Goal: Task Accomplishment & Management: Manage account settings

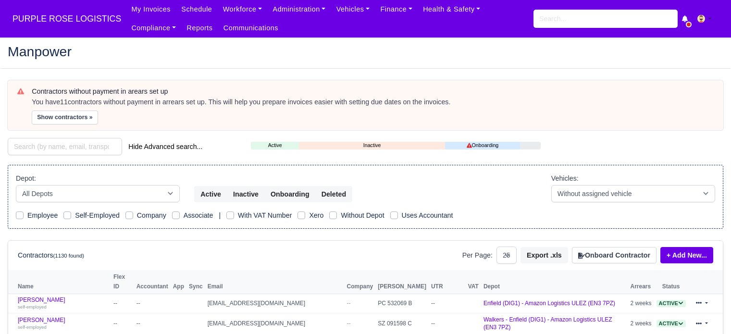
select select "25"
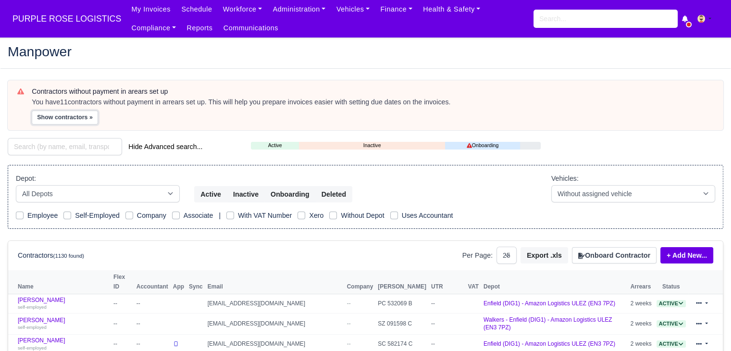
click at [75, 117] on button "Show contractors »" at bounding box center [65, 117] width 66 height 14
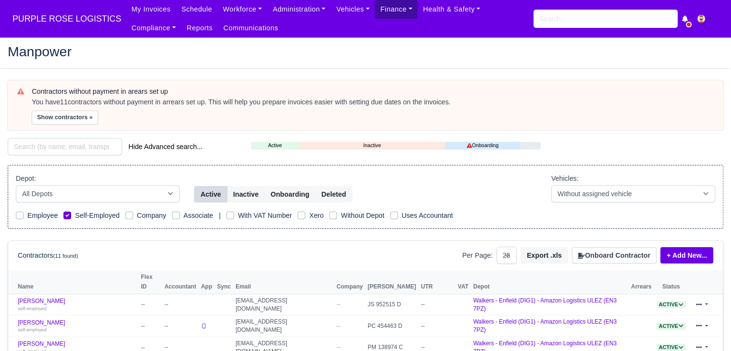
click at [382, 10] on link "Finance" at bounding box center [396, 9] width 43 height 19
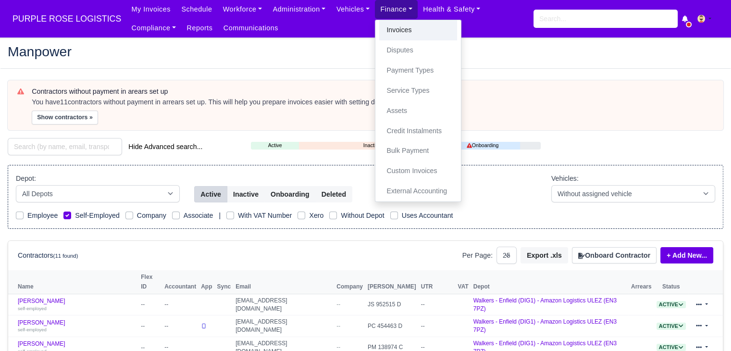
click at [387, 28] on link "Invoices" at bounding box center [418, 30] width 78 height 20
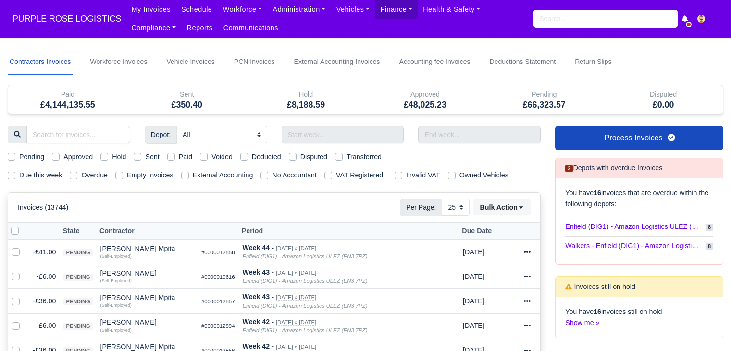
select select "25"
click at [308, 135] on input "text" at bounding box center [343, 134] width 123 height 17
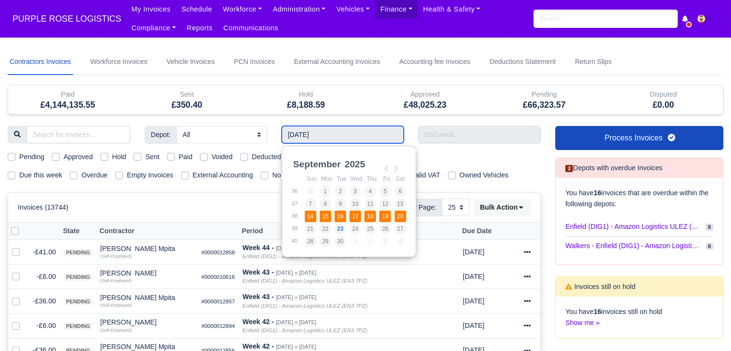
type input "[DATE] - [DATE]"
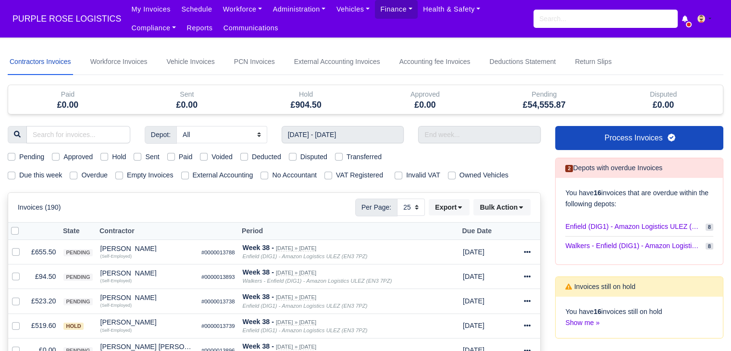
scroll to position [61, 0]
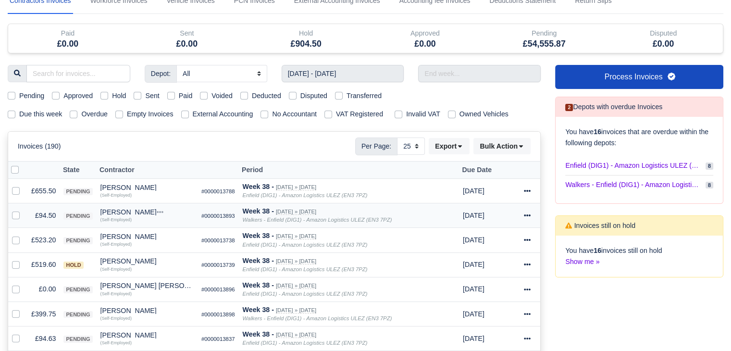
click at [118, 208] on div "[PERSON_NAME]" at bounding box center [146, 211] width 93 height 7
click at [147, 234] on button "Other Invoices" at bounding box center [155, 239] width 92 height 14
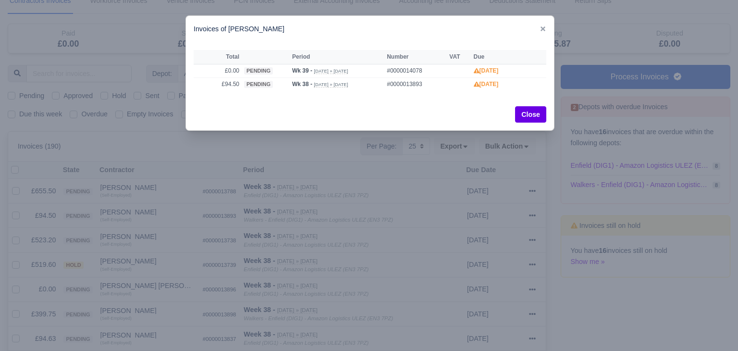
click at [217, 218] on div at bounding box center [369, 175] width 738 height 351
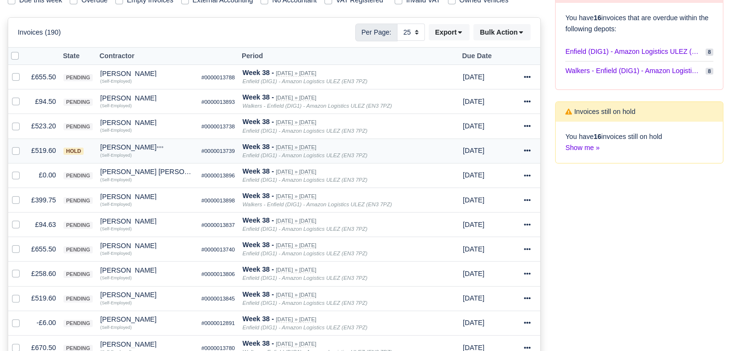
scroll to position [176, 0]
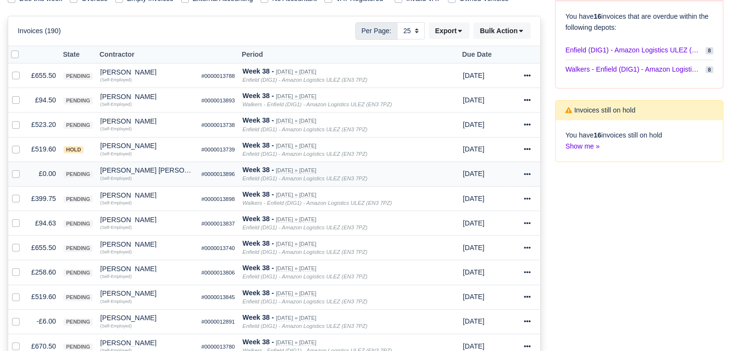
click at [24, 168] on label at bounding box center [24, 168] width 0 height 0
click at [16, 172] on input "checkbox" at bounding box center [16, 172] width 8 height 8
checkbox input "true"
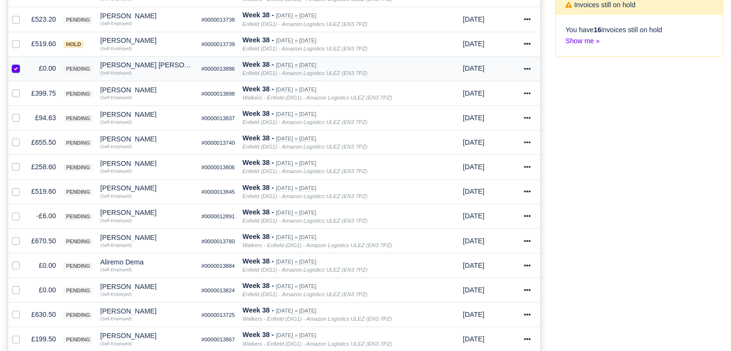
scroll to position [284, 0]
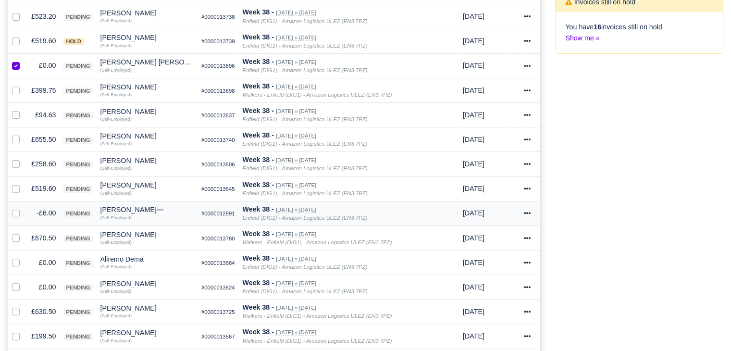
click at [21, 213] on div at bounding box center [18, 213] width 12 height 11
click at [24, 208] on label at bounding box center [24, 208] width 0 height 0
click at [15, 211] on input "checkbox" at bounding box center [16, 212] width 8 height 8
checkbox input "true"
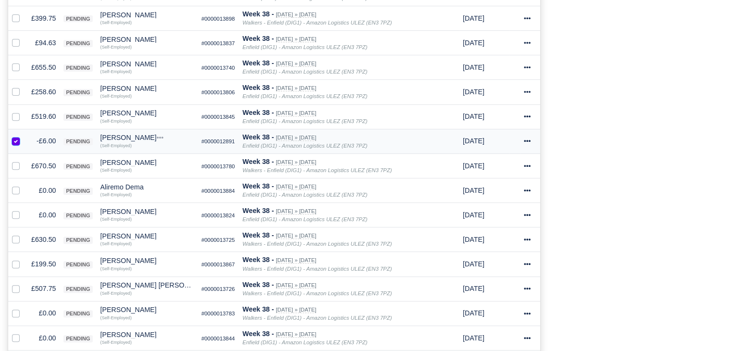
scroll to position [357, 0]
click at [24, 184] on label at bounding box center [24, 184] width 0 height 0
click at [14, 185] on input "checkbox" at bounding box center [16, 188] width 8 height 8
checkbox input "true"
click at [24, 208] on label at bounding box center [24, 208] width 0 height 0
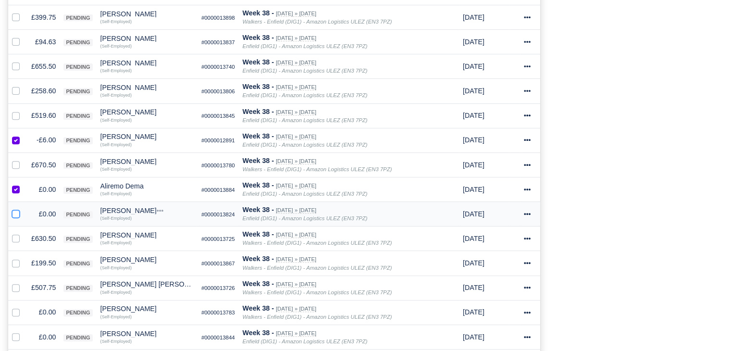
click at [15, 210] on input "checkbox" at bounding box center [16, 212] width 8 height 8
checkbox input "true"
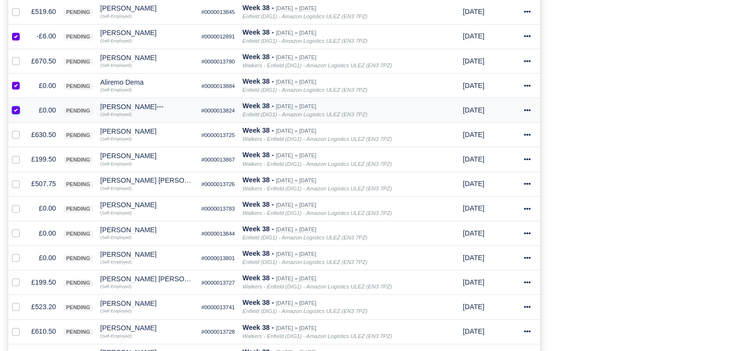
scroll to position [464, 0]
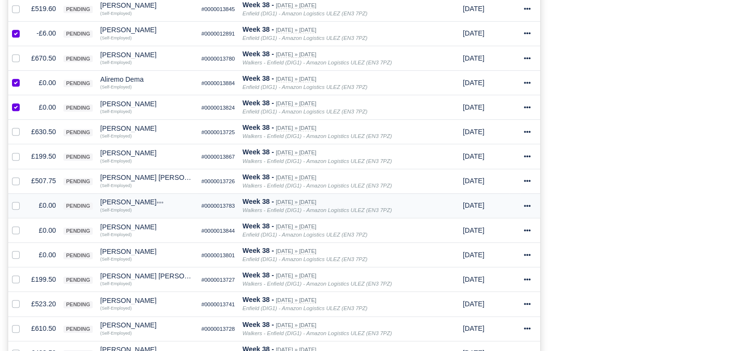
click at [15, 206] on div at bounding box center [18, 205] width 12 height 11
click at [24, 200] on label at bounding box center [24, 200] width 0 height 0
click at [16, 205] on input "checkbox" at bounding box center [16, 204] width 8 height 8
checkbox input "true"
click at [24, 225] on label at bounding box center [24, 225] width 0 height 0
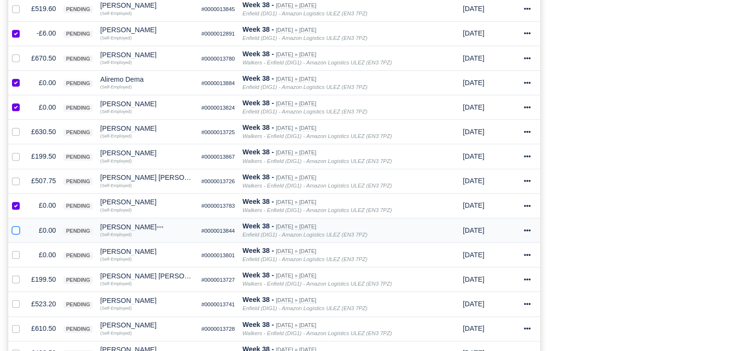
click at [15, 225] on input "checkbox" at bounding box center [16, 229] width 8 height 8
checkbox input "true"
click at [24, 249] on label at bounding box center [24, 249] width 0 height 0
click at [14, 252] on input "checkbox" at bounding box center [16, 253] width 8 height 8
checkbox input "true"
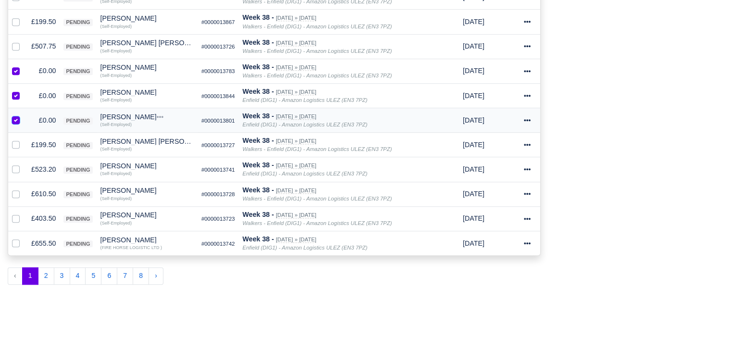
scroll to position [0, 0]
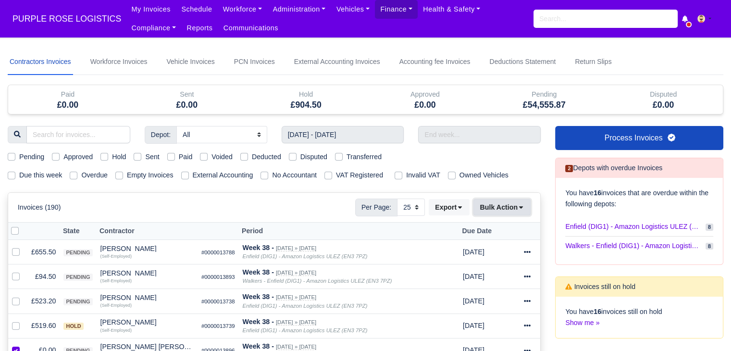
click at [506, 202] on button "Bulk Action" at bounding box center [501, 207] width 57 height 16
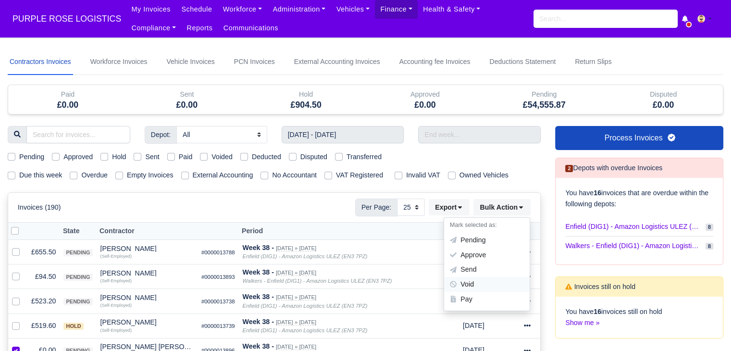
click at [496, 279] on div "Void" at bounding box center [487, 284] width 86 height 15
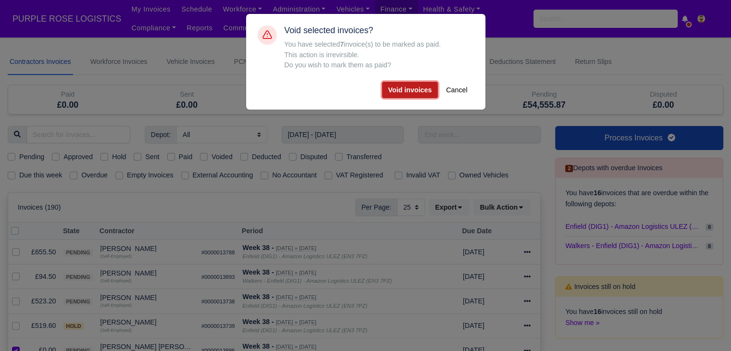
click at [417, 90] on button "Void invoices" at bounding box center [410, 90] width 56 height 16
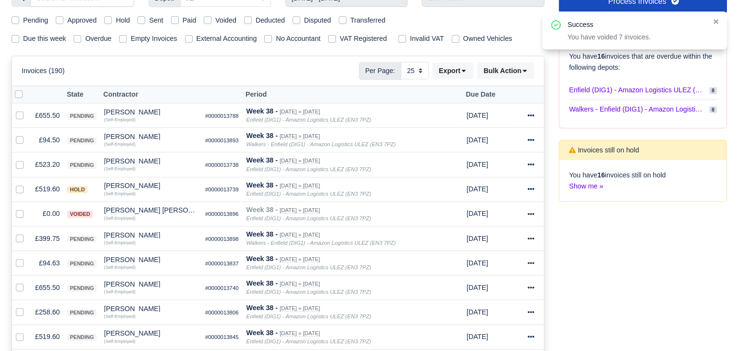
scroll to position [140, 0]
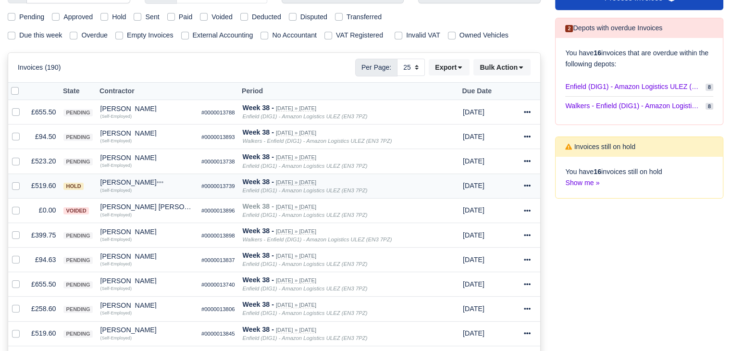
click at [140, 182] on div "[PERSON_NAME]" at bounding box center [146, 182] width 93 height 7
click at [156, 205] on button "Other Invoices" at bounding box center [155, 209] width 92 height 14
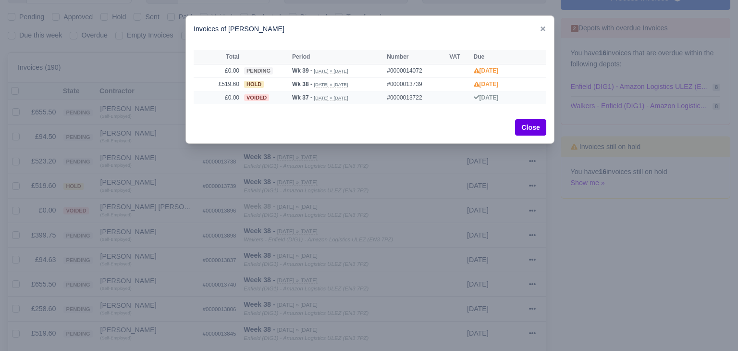
click at [254, 95] on span "voided" at bounding box center [256, 97] width 25 height 7
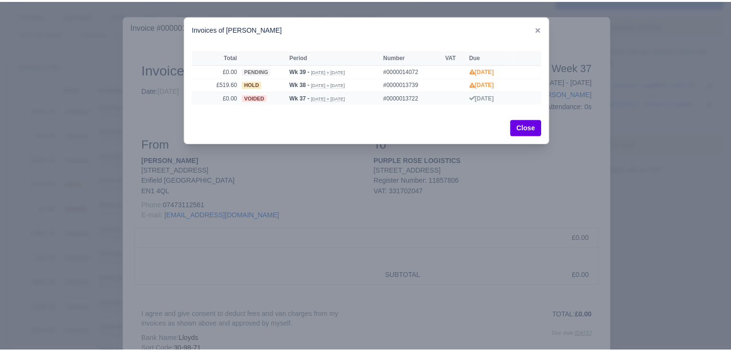
scroll to position [138, 0]
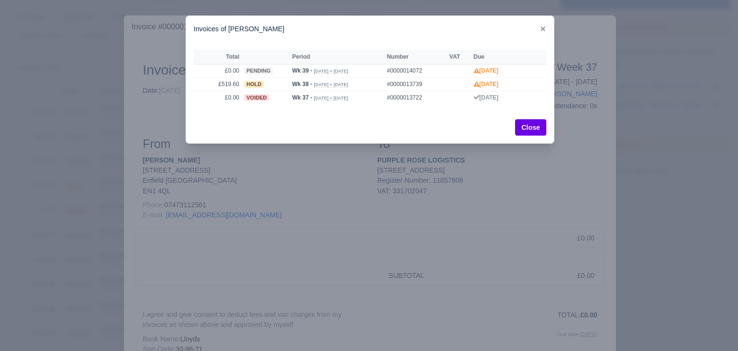
click at [91, 241] on div at bounding box center [369, 175] width 738 height 351
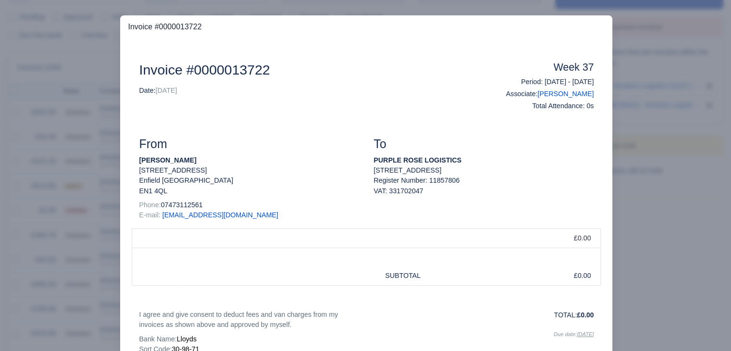
click at [84, 225] on div at bounding box center [365, 175] width 731 height 351
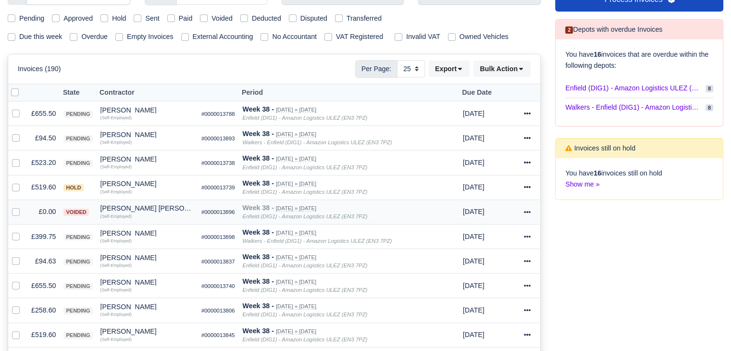
scroll to position [140, 0]
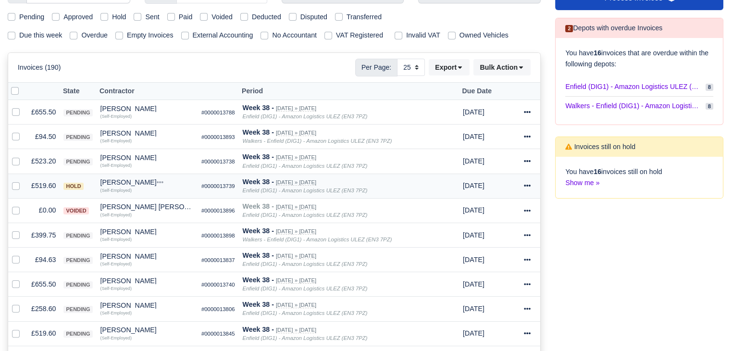
click at [135, 186] on div "(Self-Employed)" at bounding box center [146, 189] width 93 height 7
click at [138, 181] on div "[PERSON_NAME]" at bounding box center [146, 182] width 93 height 7
click at [162, 203] on button "Other Invoices" at bounding box center [155, 209] width 92 height 14
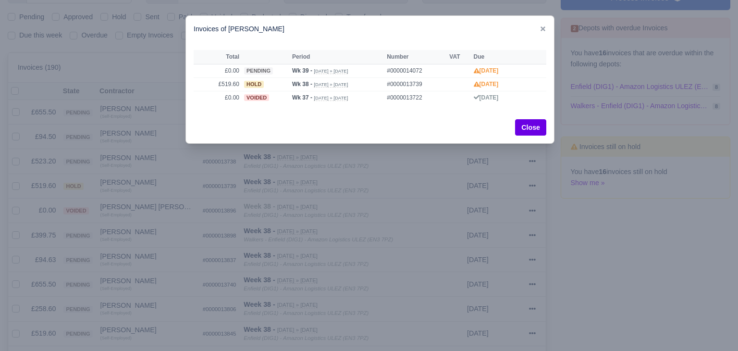
click at [147, 162] on div at bounding box center [369, 175] width 738 height 351
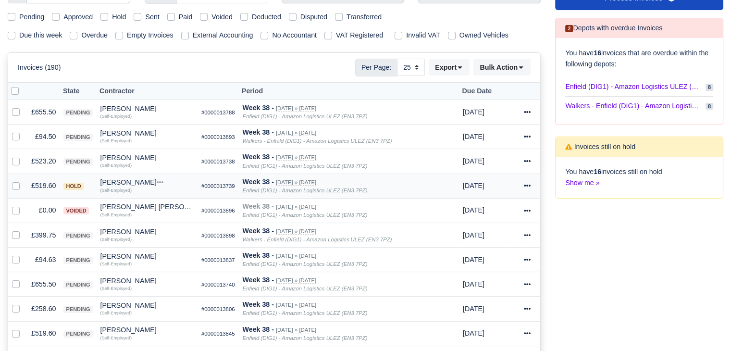
click at [45, 187] on td "£519.60" at bounding box center [43, 185] width 32 height 25
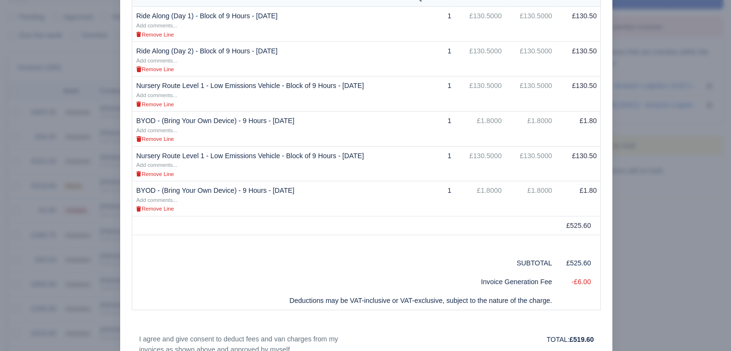
scroll to position [240, 0]
click at [649, 165] on div at bounding box center [365, 175] width 731 height 351
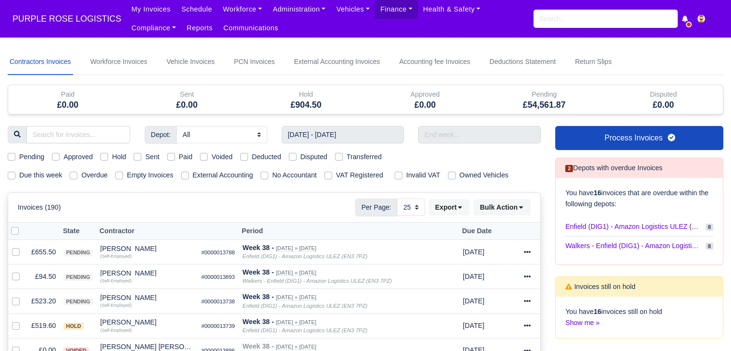
scroll to position [69, 0]
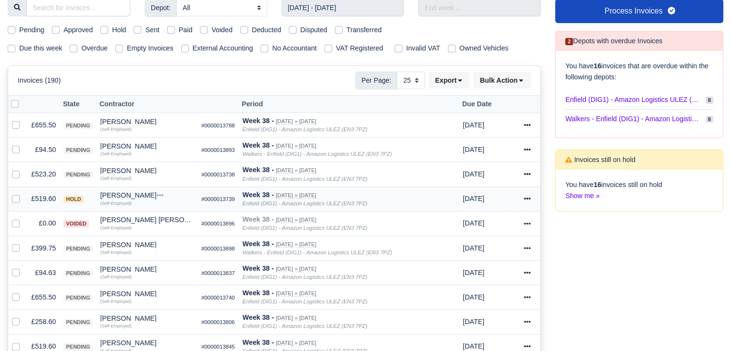
click at [42, 197] on td "£519.60" at bounding box center [43, 198] width 32 height 25
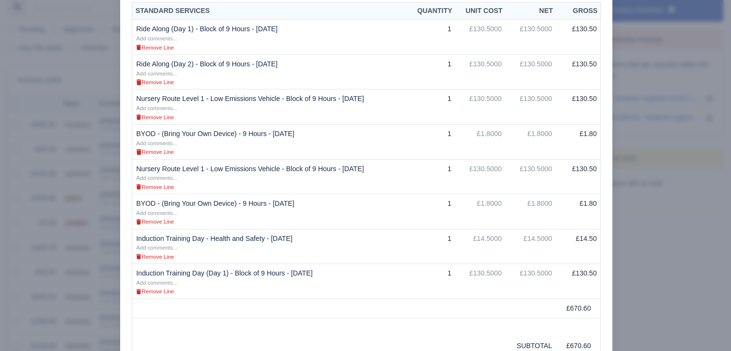
scroll to position [394, 0]
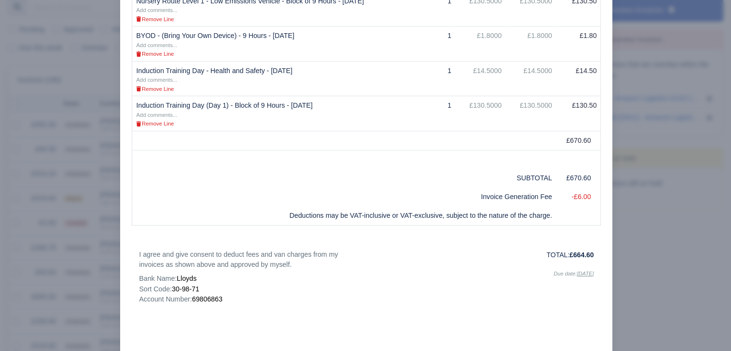
click at [64, 212] on div at bounding box center [365, 175] width 731 height 351
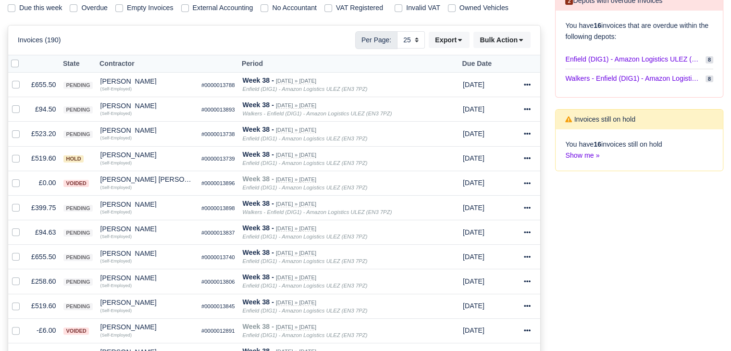
scroll to position [168, 0]
click at [37, 206] on td "£399.75" at bounding box center [43, 206] width 32 height 25
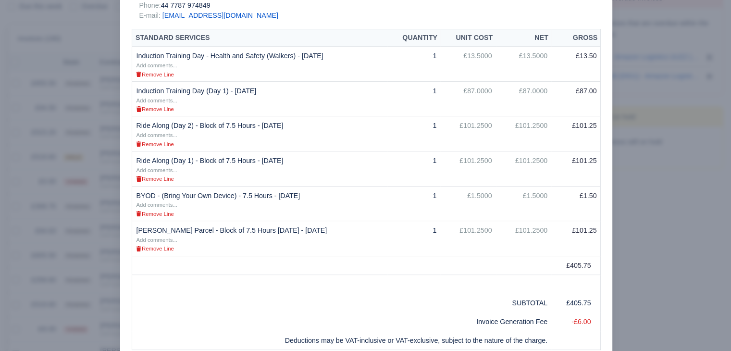
scroll to position [198, 0]
click at [669, 240] on div at bounding box center [365, 175] width 731 height 351
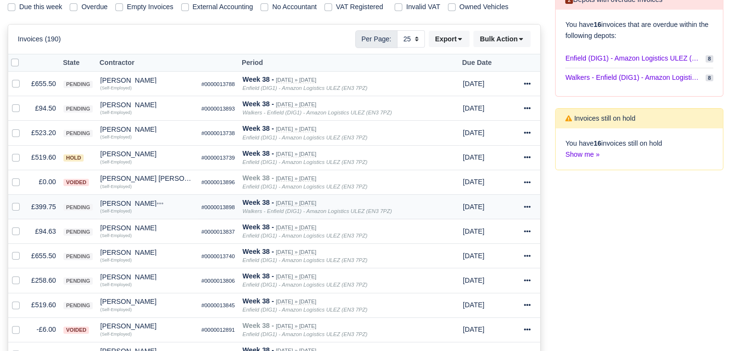
scroll to position [222, 0]
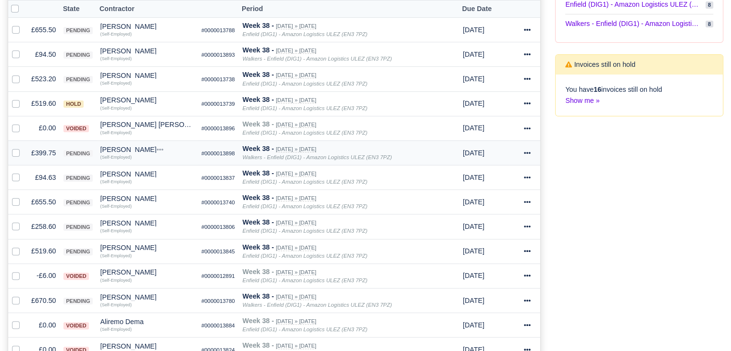
click at [43, 152] on td "£399.75" at bounding box center [43, 152] width 32 height 25
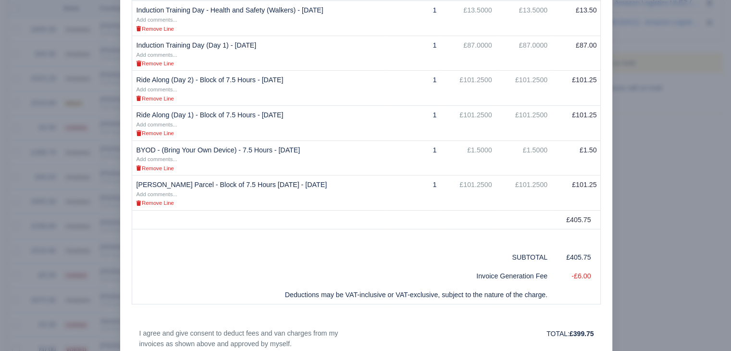
scroll to position [246, 0]
click at [80, 177] on div at bounding box center [365, 175] width 731 height 351
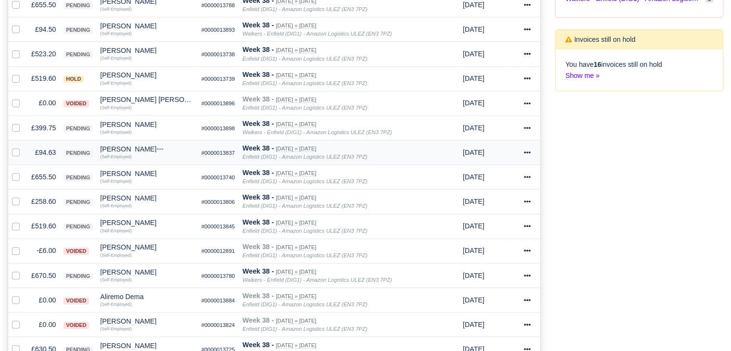
scroll to position [253, 0]
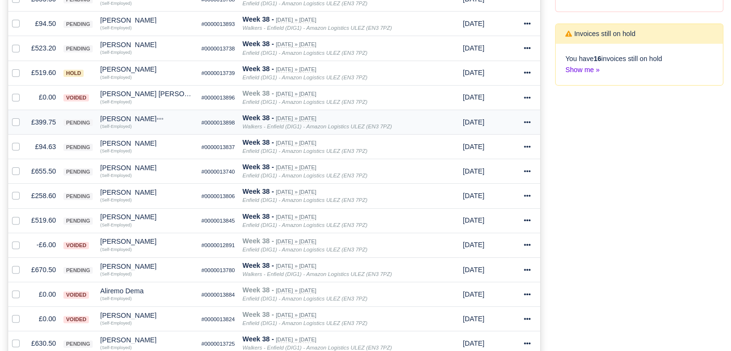
click at [47, 120] on td "£399.75" at bounding box center [43, 122] width 32 height 25
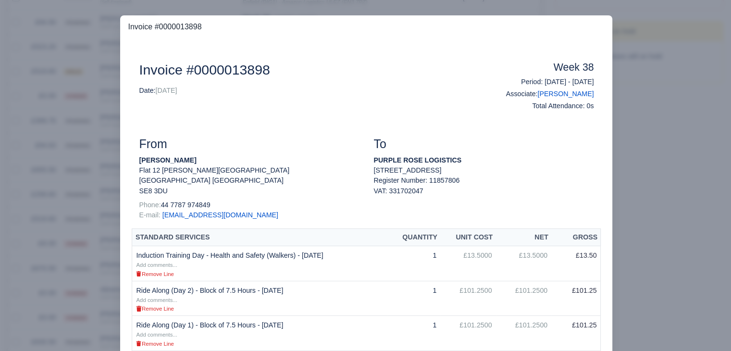
scroll to position [356, 0]
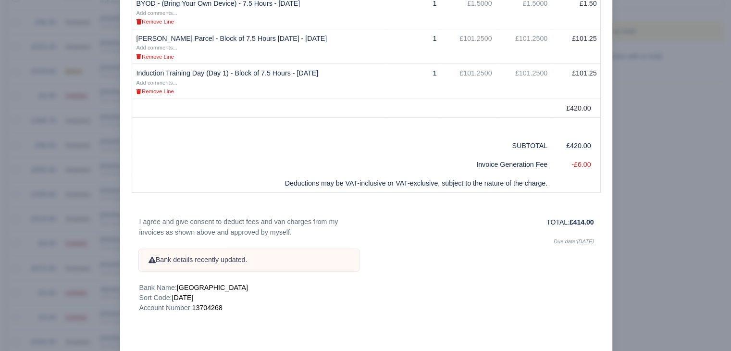
click at [650, 158] on div at bounding box center [365, 175] width 731 height 351
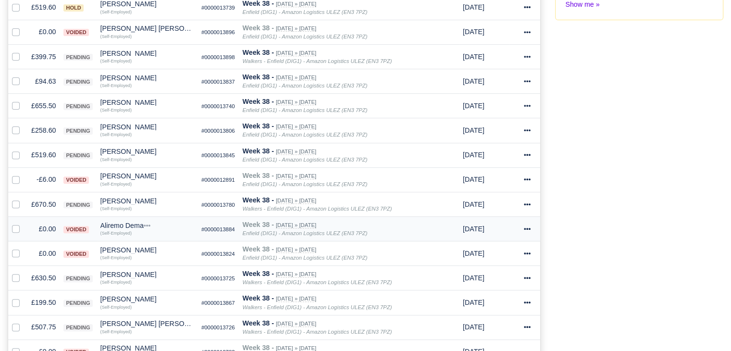
scroll to position [412, 0]
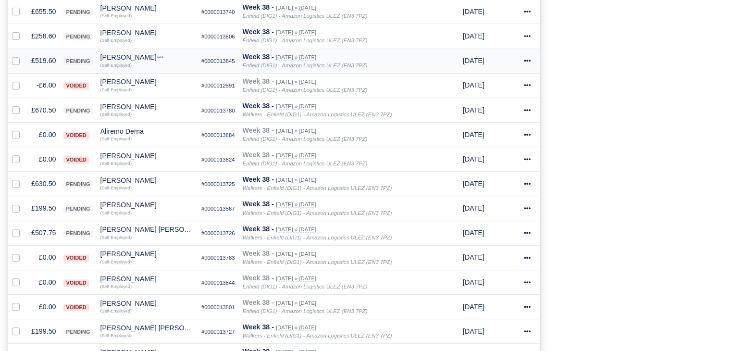
click at [38, 50] on td "£519.60" at bounding box center [43, 61] width 32 height 25
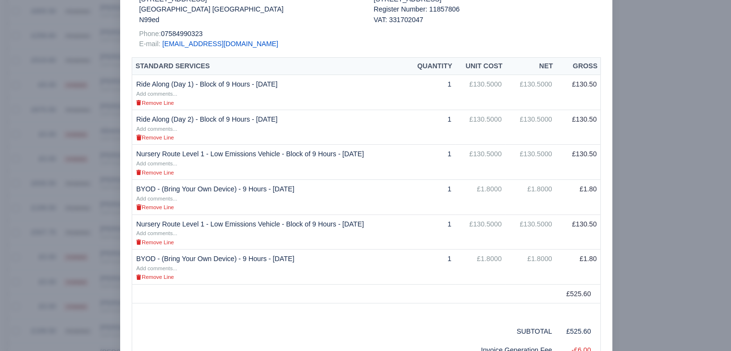
scroll to position [170, 0]
click at [103, 156] on div at bounding box center [365, 175] width 731 height 351
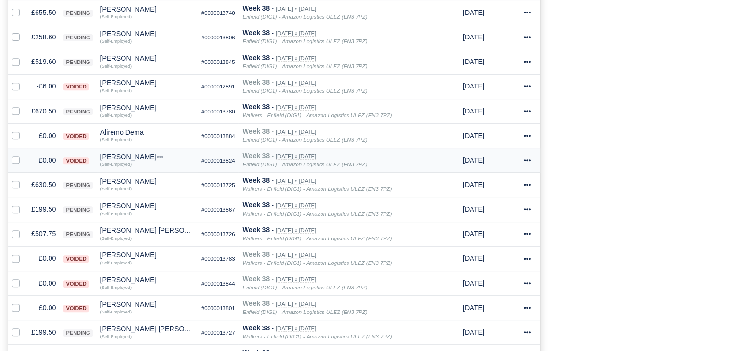
scroll to position [412, 0]
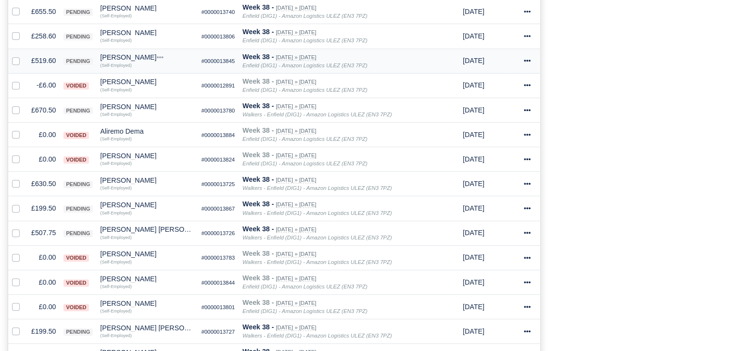
click at [123, 57] on div "[PERSON_NAME]" at bounding box center [146, 57] width 93 height 7
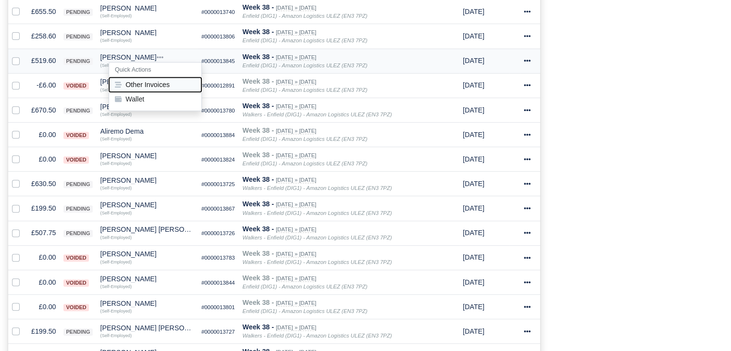
click at [142, 78] on button "Other Invoices" at bounding box center [155, 84] width 92 height 14
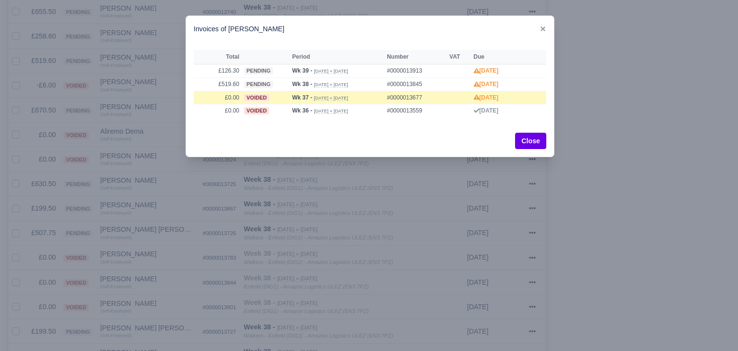
click at [146, 79] on div at bounding box center [369, 175] width 738 height 351
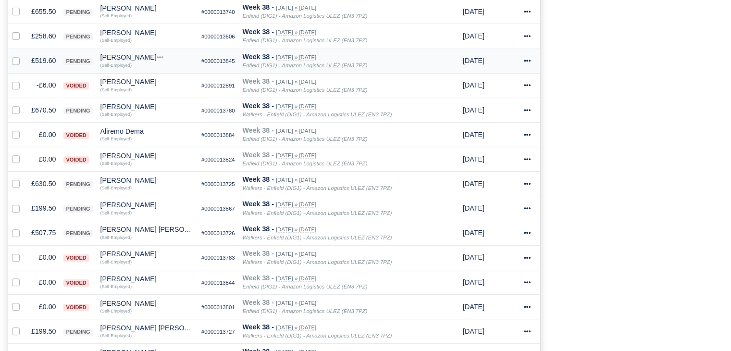
click at [115, 54] on div "[PERSON_NAME]" at bounding box center [146, 57] width 93 height 7
click at [97, 50] on td "Alberto Pino Quick Actions Other Invoices Wallet (Self-Employed)" at bounding box center [147, 61] width 101 height 25
click at [43, 63] on td "£519.60" at bounding box center [43, 61] width 32 height 25
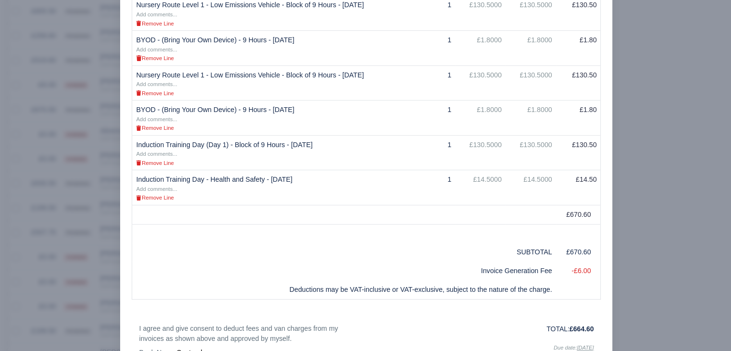
scroll to position [323, 0]
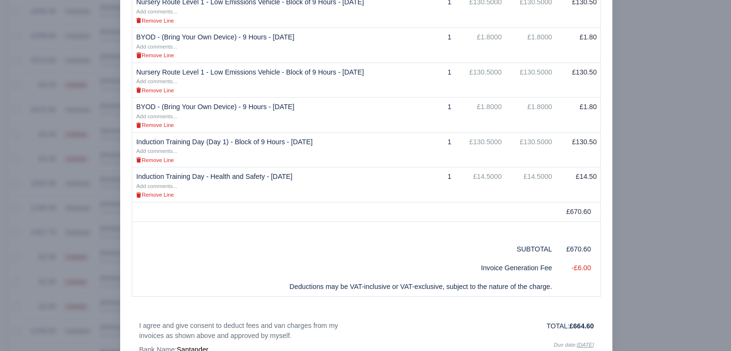
click at [81, 240] on div at bounding box center [365, 175] width 731 height 351
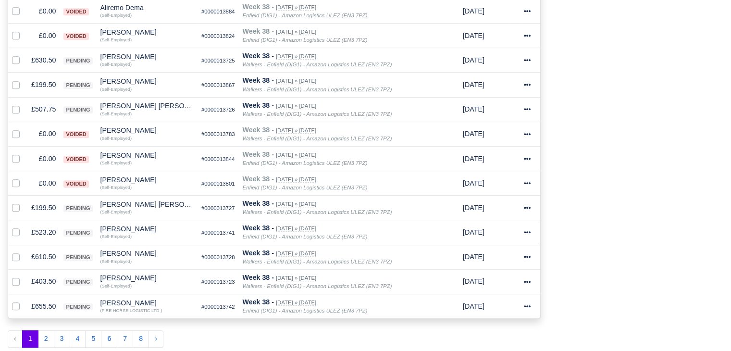
scroll to position [536, 0]
click at [38, 277] on td "£403.50" at bounding box center [43, 281] width 32 height 25
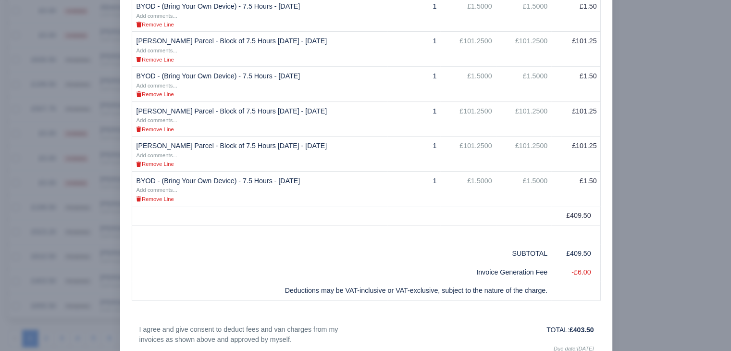
scroll to position [287, 0]
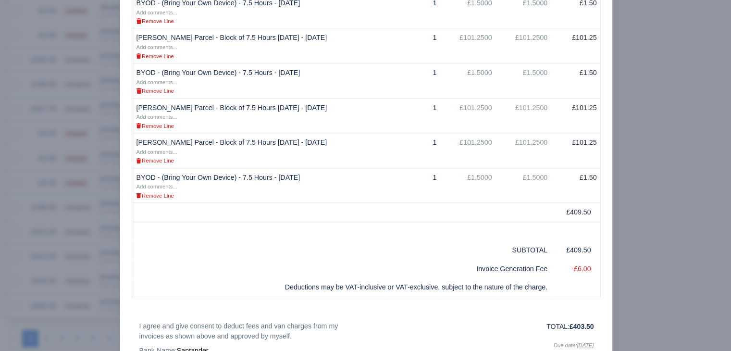
click at [73, 264] on div at bounding box center [365, 175] width 731 height 351
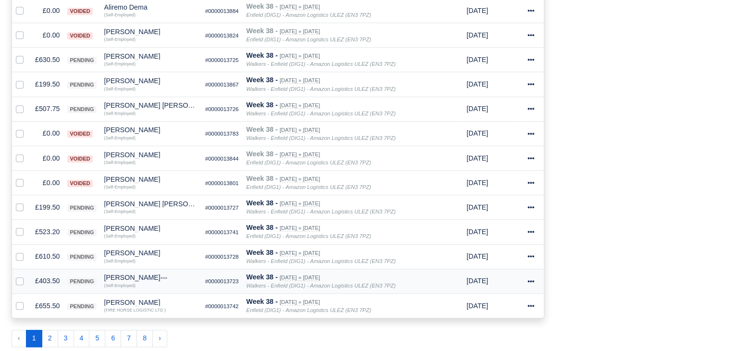
scroll to position [536, 0]
click at [123, 277] on div "[PERSON_NAME]" at bounding box center [146, 277] width 93 height 7
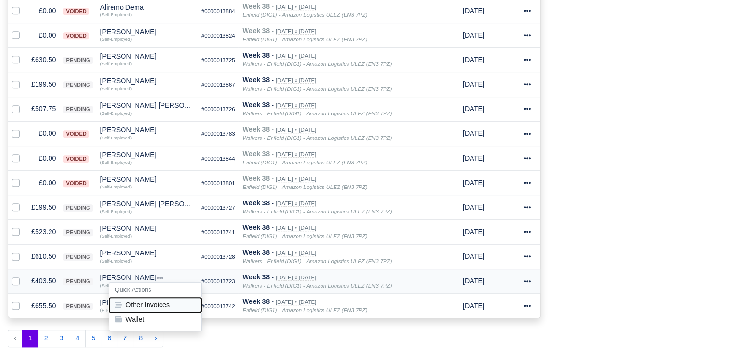
click at [158, 300] on button "Other Invoices" at bounding box center [155, 304] width 92 height 14
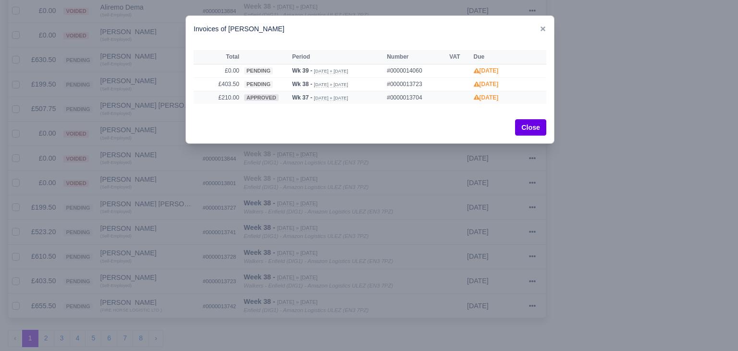
click at [281, 98] on td "approved" at bounding box center [266, 97] width 48 height 13
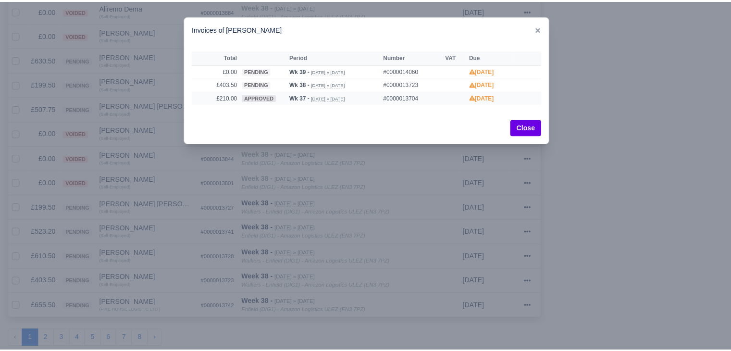
scroll to position [0, 0]
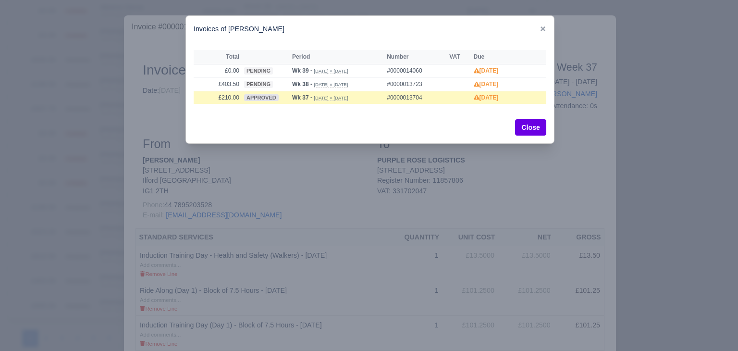
click at [201, 214] on div at bounding box center [369, 175] width 738 height 351
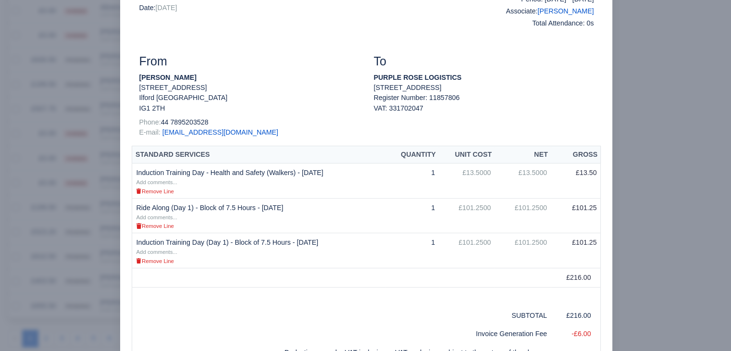
scroll to position [100, 0]
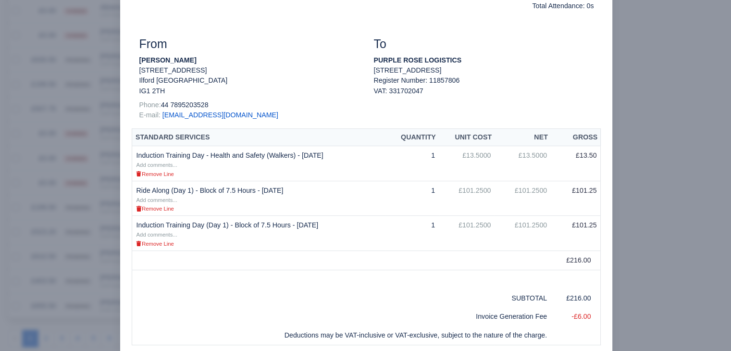
click at [667, 221] on div at bounding box center [365, 175] width 731 height 351
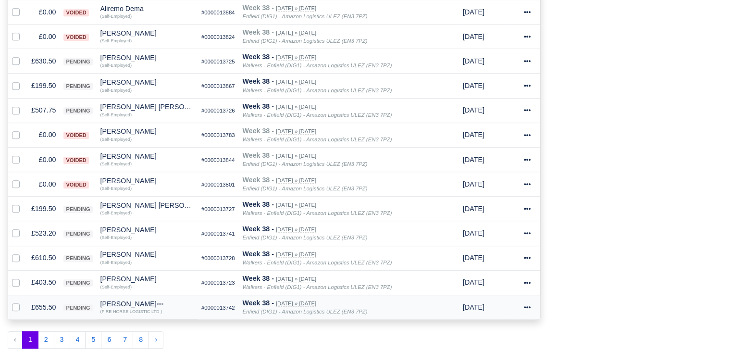
scroll to position [536, 0]
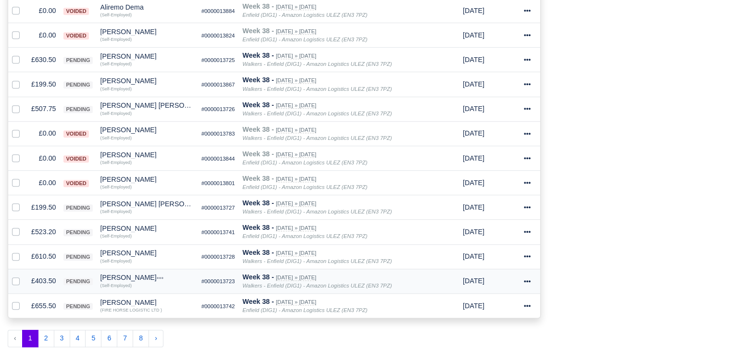
click at [43, 277] on td "£403.50" at bounding box center [43, 281] width 32 height 25
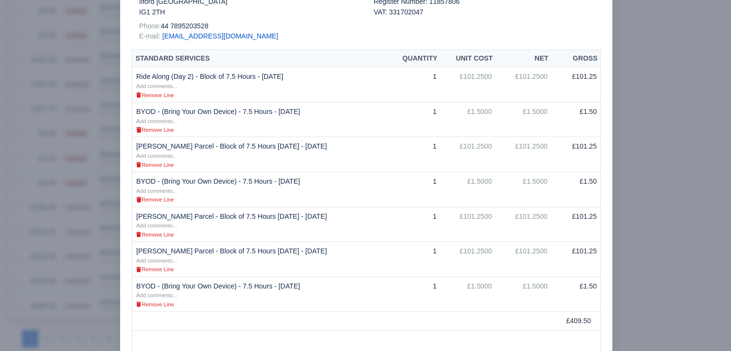
scroll to position [180, 0]
click at [676, 174] on div at bounding box center [365, 175] width 731 height 351
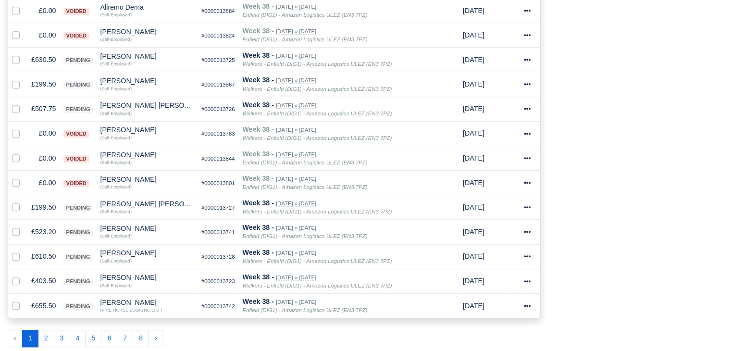
scroll to position [536, 0]
click at [38, 282] on td "£403.50" at bounding box center [43, 281] width 32 height 25
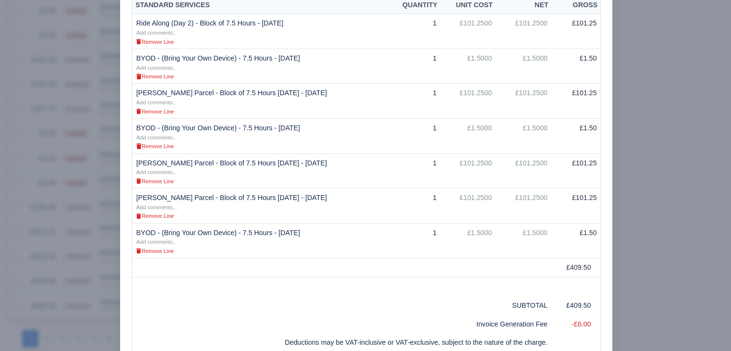
scroll to position [235, 0]
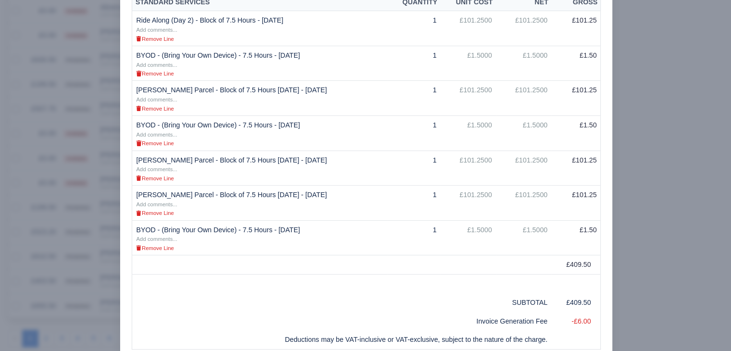
click at [46, 217] on div at bounding box center [365, 175] width 731 height 351
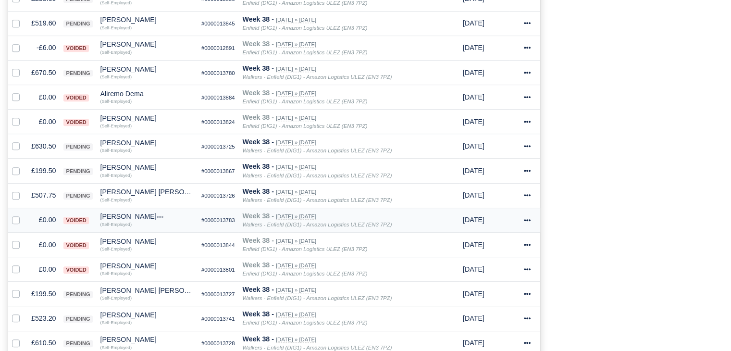
scroll to position [449, 0]
click at [46, 100] on td "£0.00" at bounding box center [43, 97] width 32 height 25
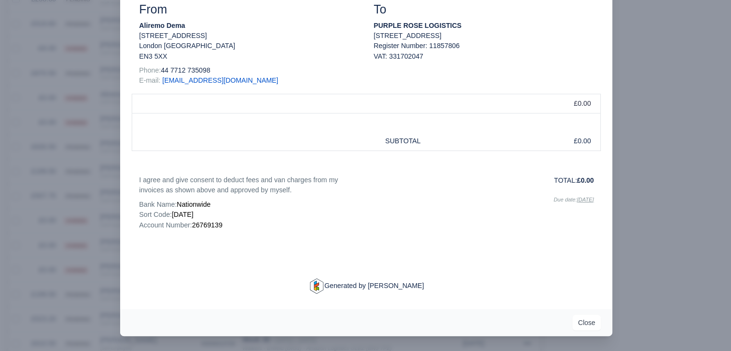
click at [46, 136] on div at bounding box center [365, 175] width 731 height 351
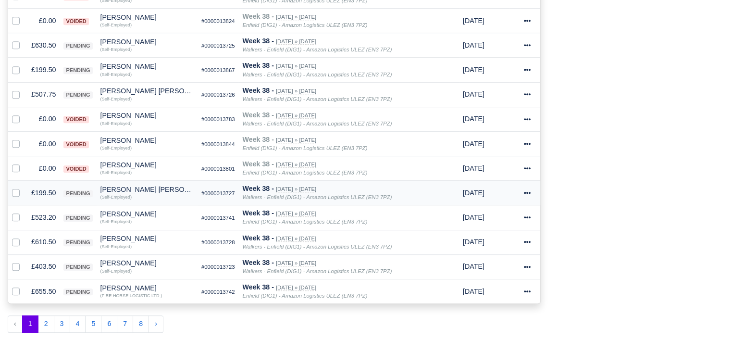
scroll to position [559, 0]
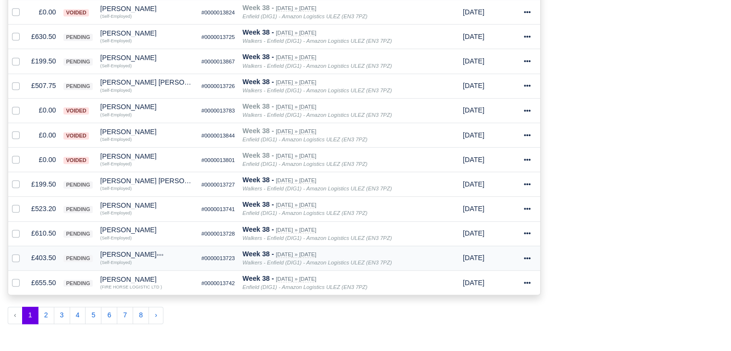
click at [41, 257] on td "£403.50" at bounding box center [43, 257] width 32 height 25
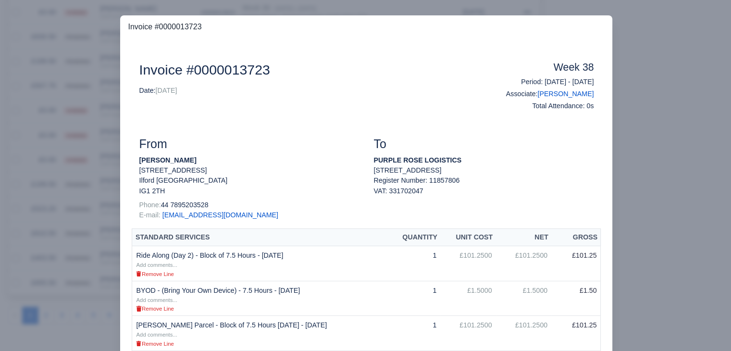
click at [41, 257] on div at bounding box center [365, 175] width 731 height 351
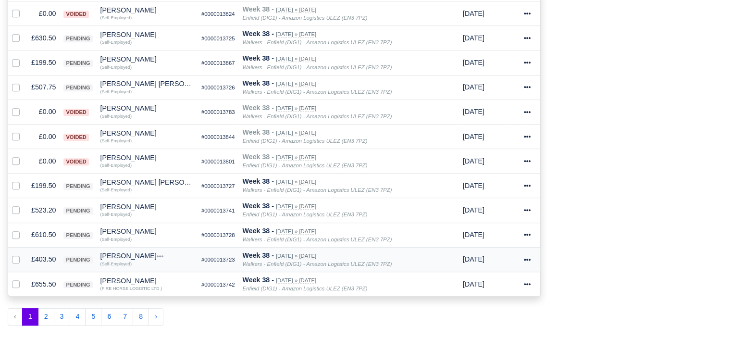
scroll to position [559, 0]
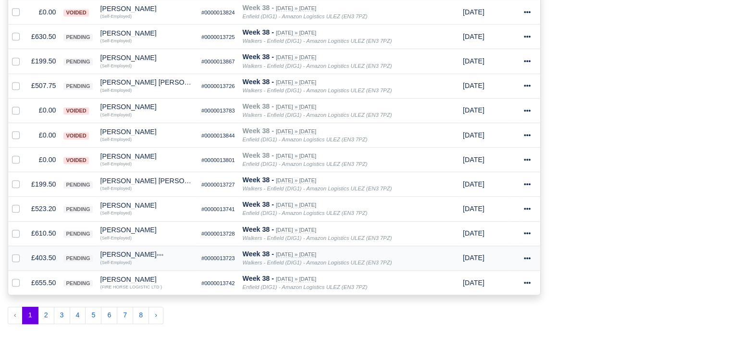
click at [110, 259] on small "(Self-Employed)" at bounding box center [115, 262] width 31 height 6
click at [116, 253] on div "[PERSON_NAME]" at bounding box center [146, 254] width 93 height 7
click at [140, 275] on button "Other Invoices" at bounding box center [155, 281] width 92 height 14
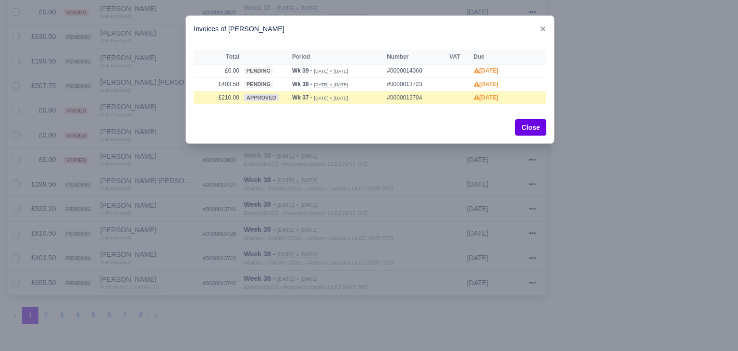
click at [160, 142] on div at bounding box center [369, 175] width 738 height 351
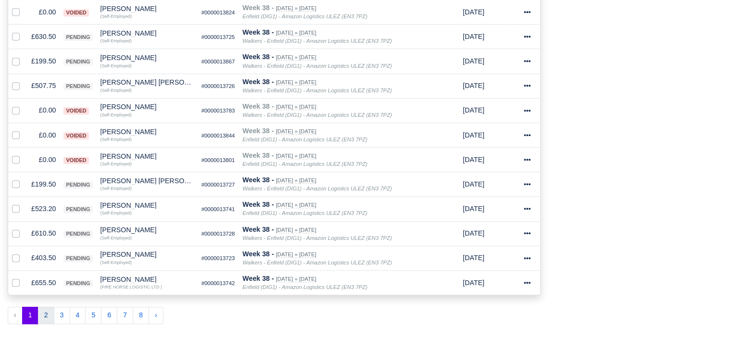
click at [47, 314] on button "2" at bounding box center [46, 314] width 16 height 17
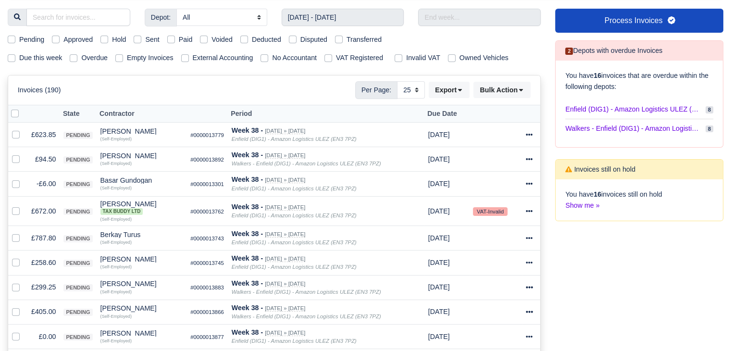
scroll to position [121, 0]
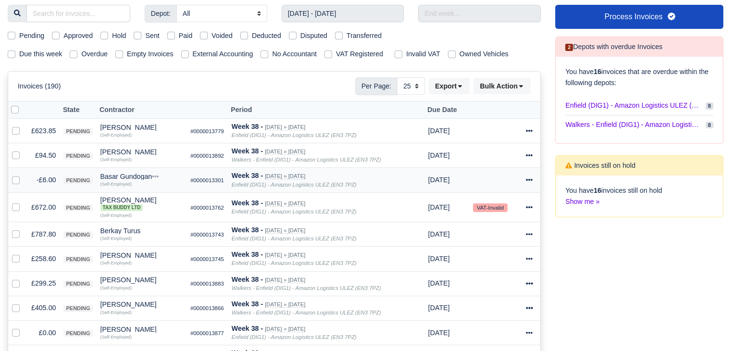
click at [24, 174] on label at bounding box center [24, 174] width 0 height 0
click at [17, 180] on input "checkbox" at bounding box center [16, 178] width 8 height 8
checkbox input "true"
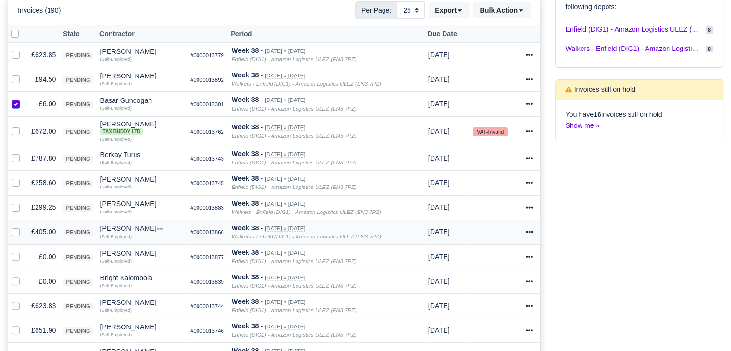
scroll to position [197, 0]
click at [24, 251] on label at bounding box center [24, 251] width 0 height 0
click at [17, 257] on input "checkbox" at bounding box center [16, 255] width 8 height 8
checkbox input "true"
click at [24, 275] on label at bounding box center [24, 275] width 0 height 0
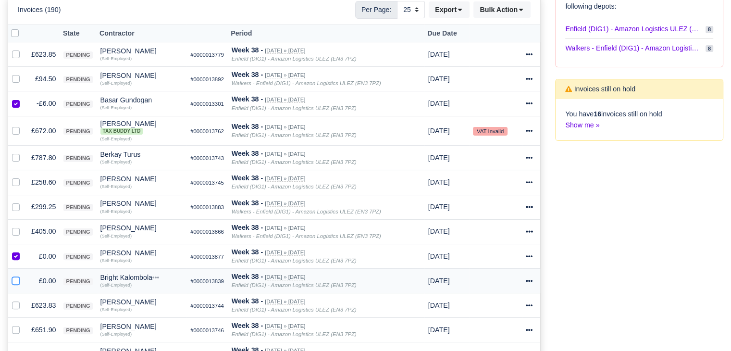
click at [15, 277] on input "checkbox" at bounding box center [16, 279] width 8 height 8
checkbox input "true"
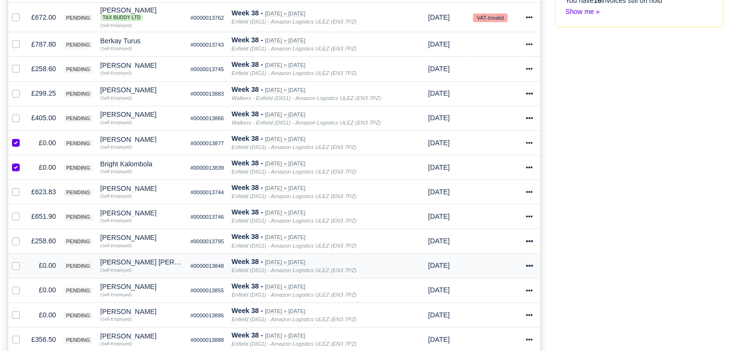
click at [24, 260] on label at bounding box center [24, 260] width 0 height 0
click at [15, 264] on input "checkbox" at bounding box center [16, 264] width 8 height 8
checkbox input "true"
click at [24, 284] on label at bounding box center [24, 284] width 0 height 0
click at [15, 286] on input "checkbox" at bounding box center [16, 288] width 8 height 8
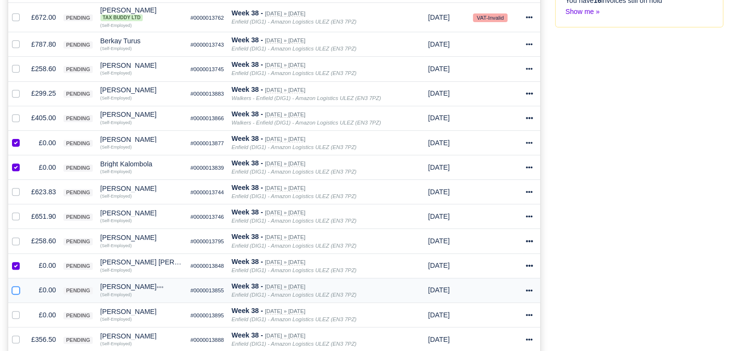
checkbox input "true"
click at [24, 309] on label at bounding box center [24, 309] width 0 height 0
click at [16, 313] on input "checkbox" at bounding box center [16, 313] width 8 height 8
checkbox input "true"
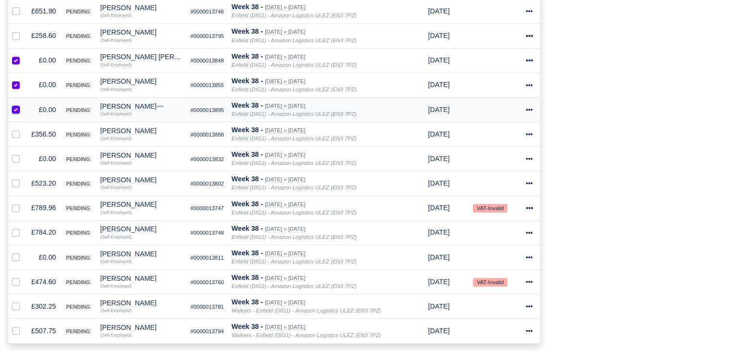
scroll to position [517, 0]
click at [24, 152] on label at bounding box center [24, 152] width 0 height 0
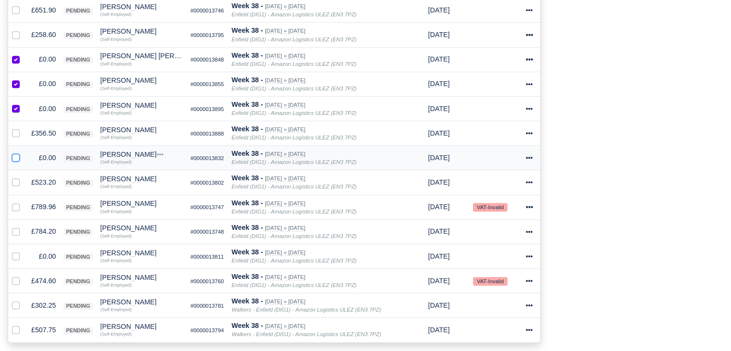
click at [13, 155] on input "checkbox" at bounding box center [16, 156] width 8 height 8
checkbox input "true"
click at [24, 251] on label at bounding box center [24, 251] width 0 height 0
click at [14, 253] on input "checkbox" at bounding box center [16, 255] width 8 height 8
checkbox input "true"
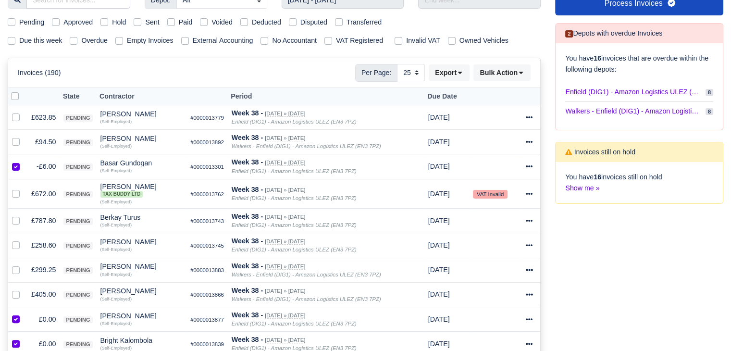
scroll to position [0, 0]
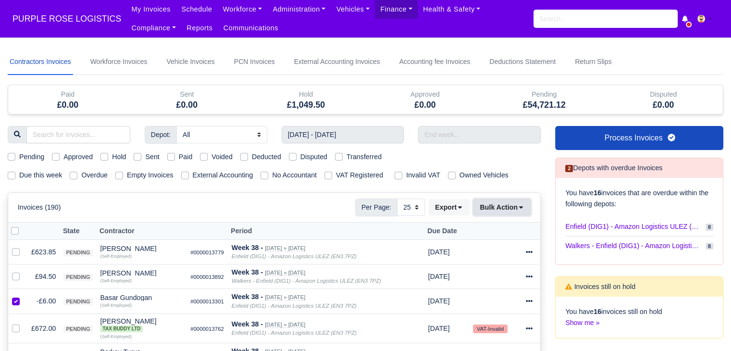
click at [499, 207] on button "Bulk Action" at bounding box center [501, 207] width 57 height 16
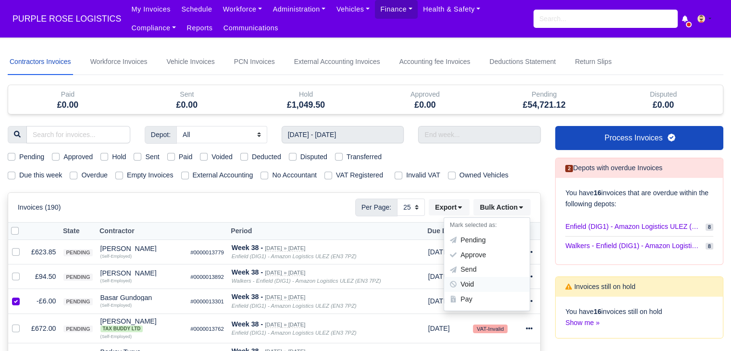
click at [494, 289] on div "Void" at bounding box center [487, 284] width 86 height 15
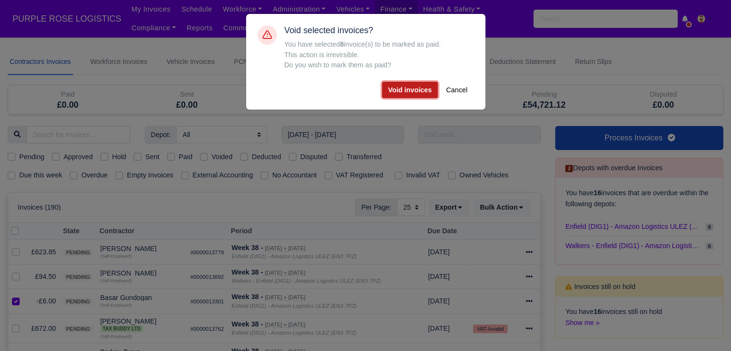
click at [406, 93] on button "Void invoices" at bounding box center [410, 90] width 56 height 16
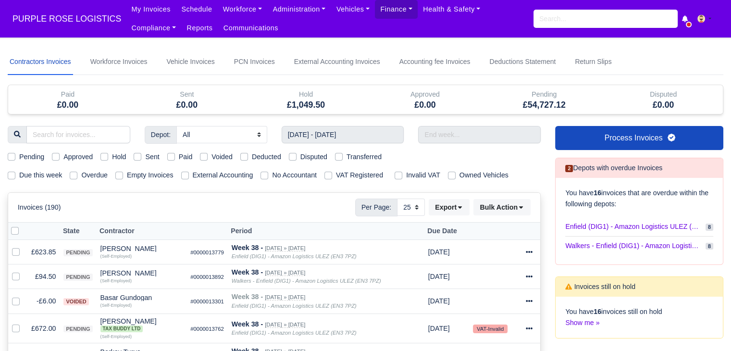
click at [502, 154] on div "Pending Approved Hold Sent Paid Voided Deducted Disputed Transferred" at bounding box center [273, 156] width 547 height 11
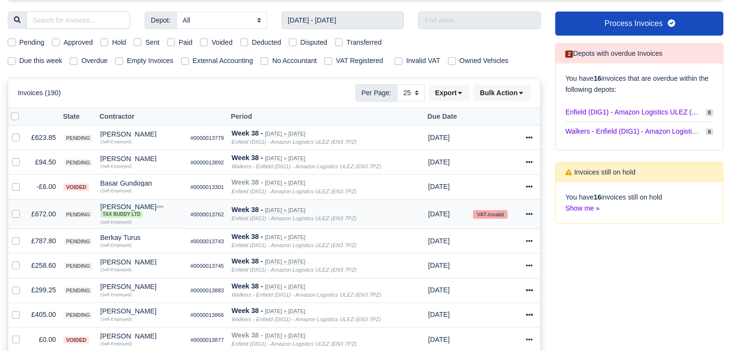
scroll to position [114, 0]
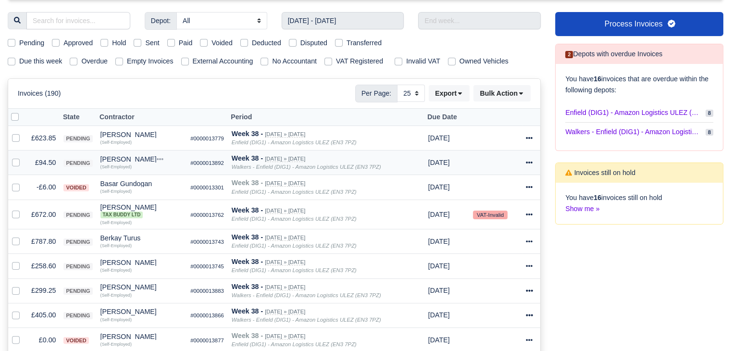
click at [47, 158] on td "£94.50" at bounding box center [43, 162] width 32 height 25
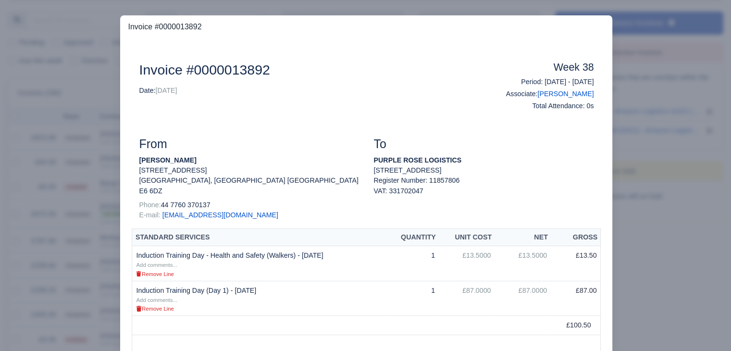
click at [96, 204] on div at bounding box center [365, 175] width 731 height 351
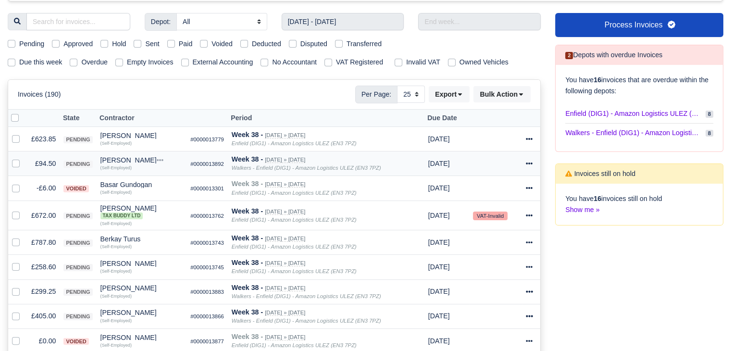
scroll to position [114, 0]
click at [127, 158] on div "[PERSON_NAME]" at bounding box center [141, 159] width 83 height 7
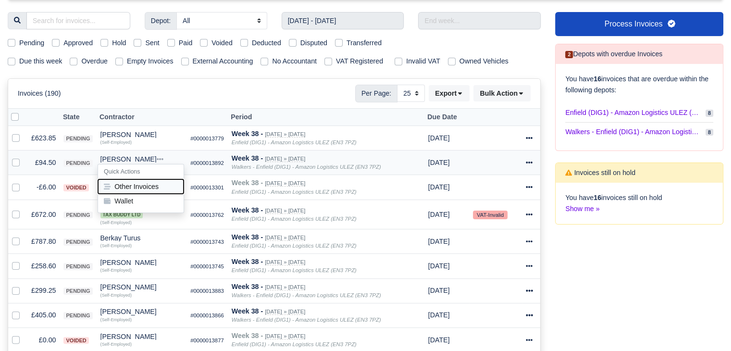
click at [154, 179] on button "Other Invoices" at bounding box center [141, 186] width 86 height 14
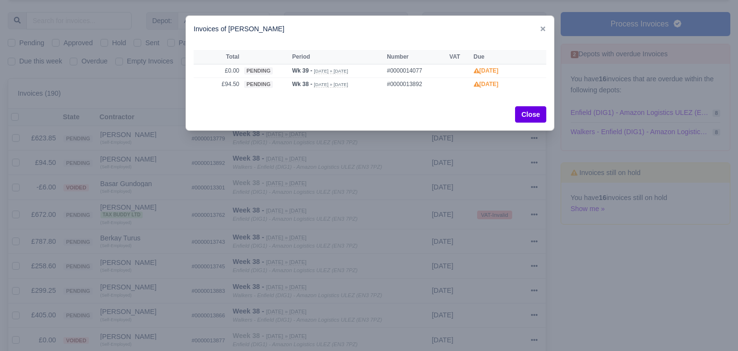
click at [167, 196] on div at bounding box center [369, 175] width 738 height 351
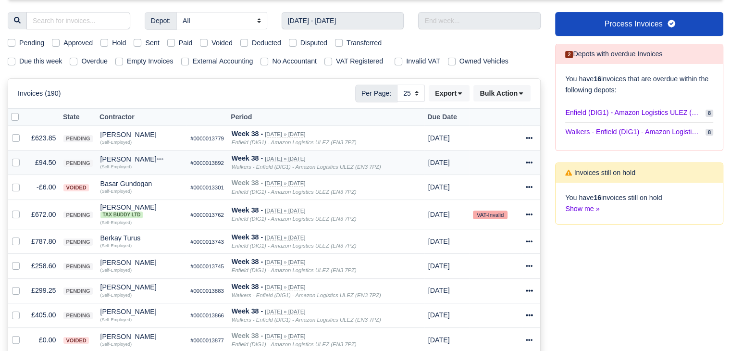
click at [44, 165] on td "£94.50" at bounding box center [43, 162] width 32 height 25
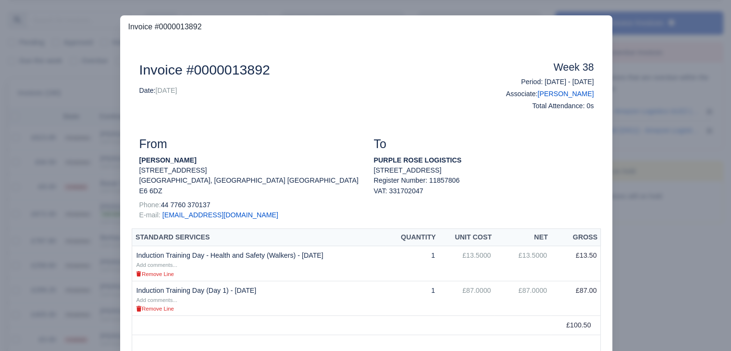
scroll to position [57, 0]
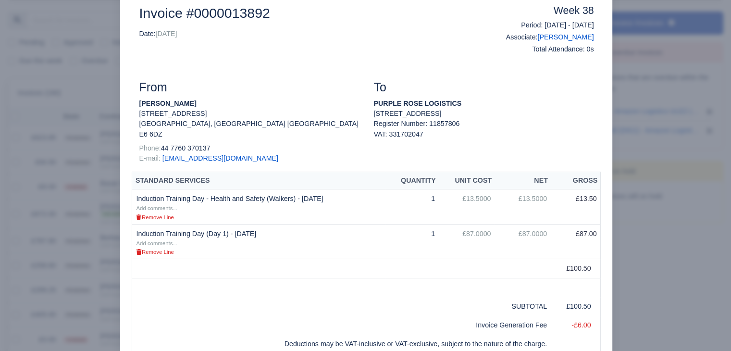
click at [42, 202] on div at bounding box center [365, 175] width 731 height 351
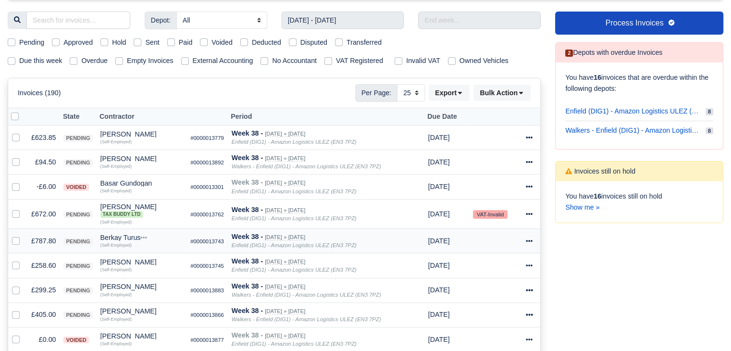
scroll to position [114, 0]
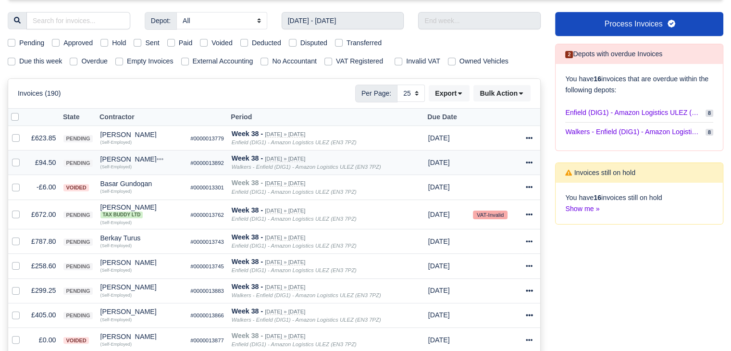
click at [41, 170] on td "£94.50" at bounding box center [43, 162] width 32 height 25
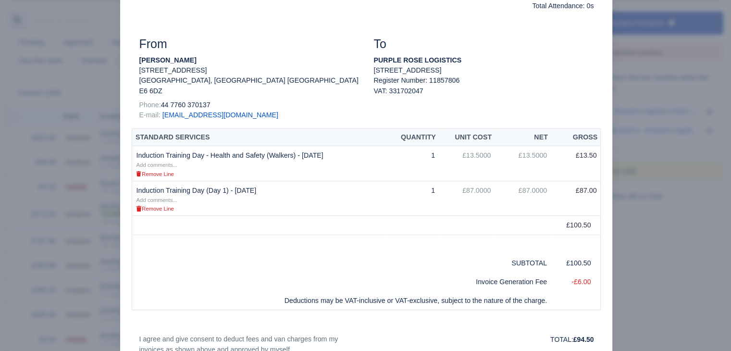
scroll to position [103, 0]
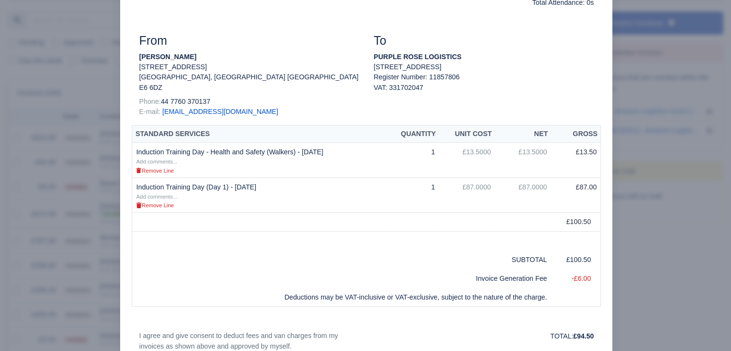
click at [88, 233] on div at bounding box center [365, 175] width 731 height 351
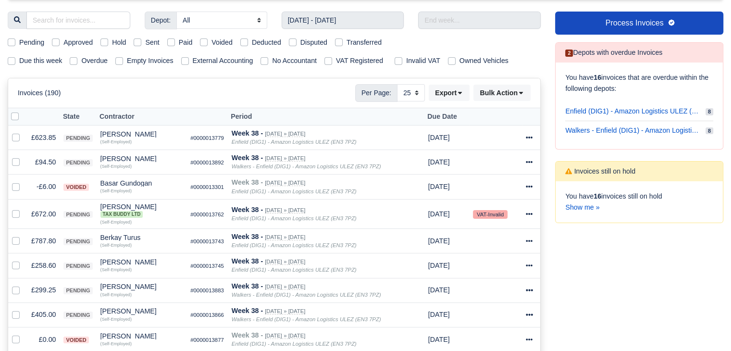
scroll to position [178, 0]
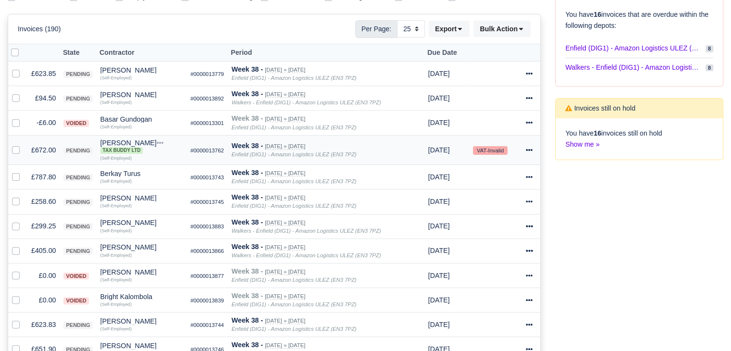
click at [47, 153] on td "£672.00" at bounding box center [43, 150] width 32 height 30
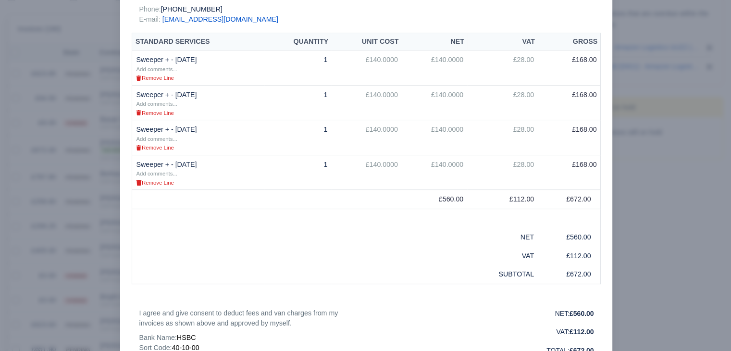
scroll to position [225, 0]
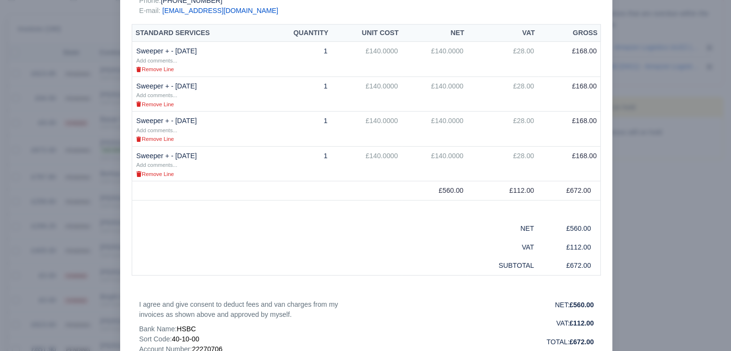
click at [43, 237] on div at bounding box center [365, 175] width 731 height 351
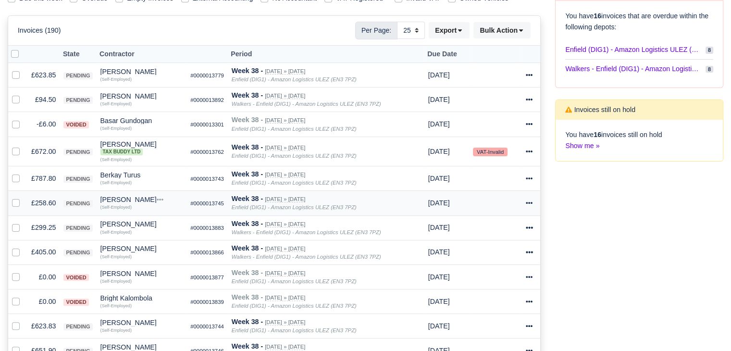
click at [37, 201] on td "£258.60" at bounding box center [43, 203] width 32 height 25
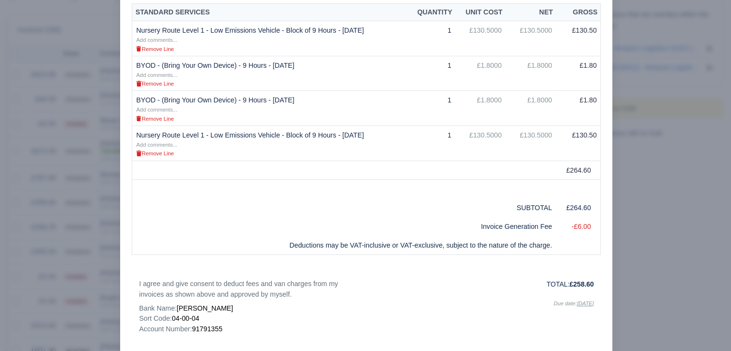
scroll to position [184, 0]
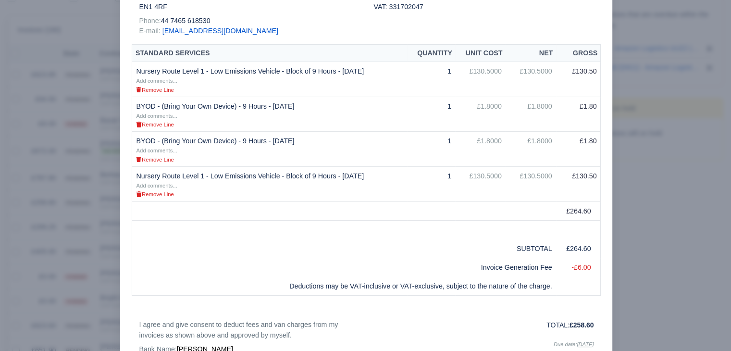
click at [699, 178] on div at bounding box center [365, 175] width 731 height 351
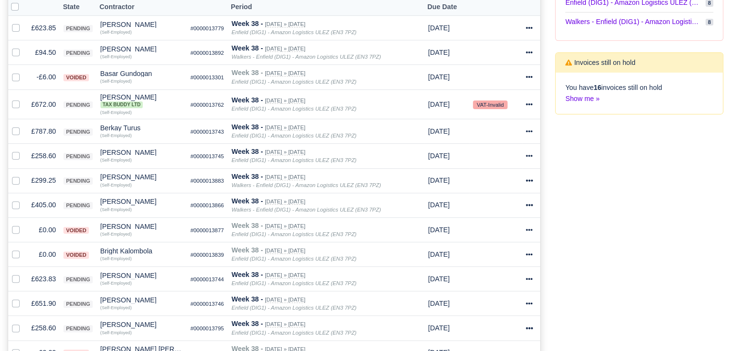
scroll to position [224, 0]
click at [41, 182] on td "£299.25" at bounding box center [43, 180] width 32 height 25
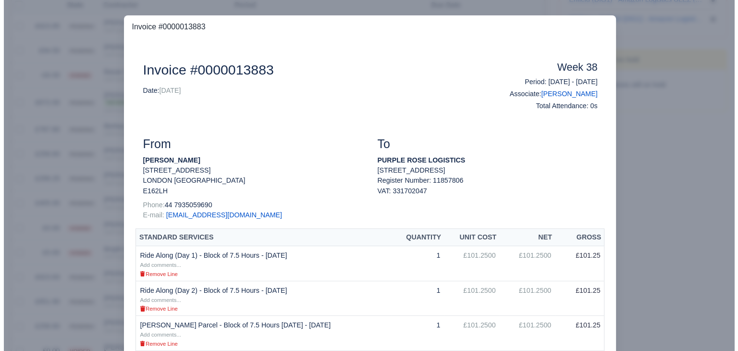
scroll to position [134, 0]
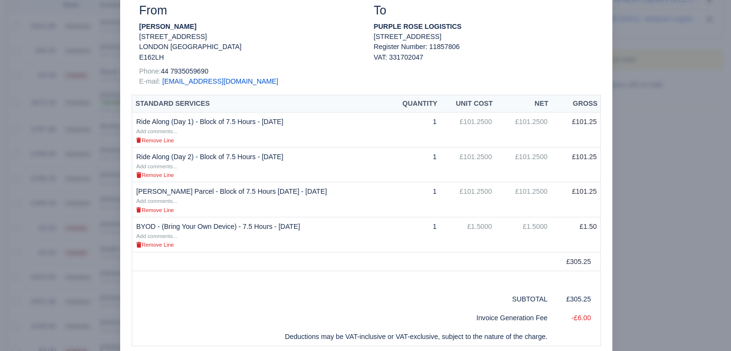
click at [93, 172] on div at bounding box center [365, 175] width 731 height 351
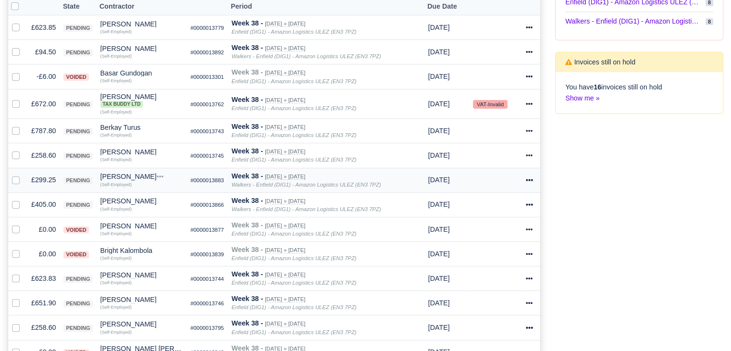
click at [113, 173] on div "Billal afzal" at bounding box center [141, 176] width 83 height 7
click at [136, 200] on button "Other Invoices" at bounding box center [141, 203] width 86 height 14
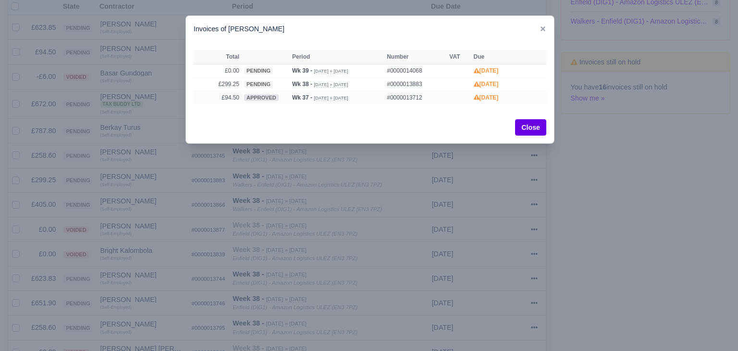
click at [257, 99] on span "approved" at bounding box center [261, 97] width 35 height 7
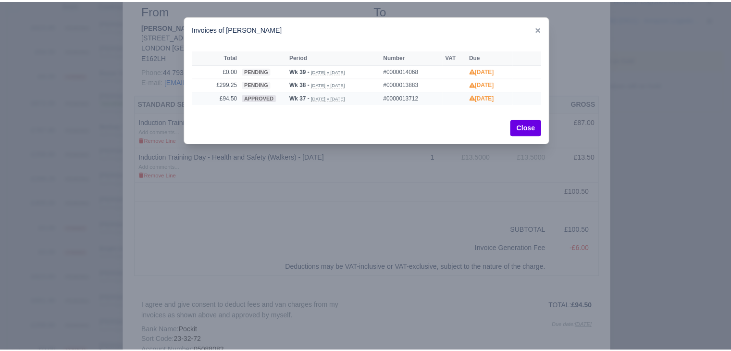
scroll to position [0, 0]
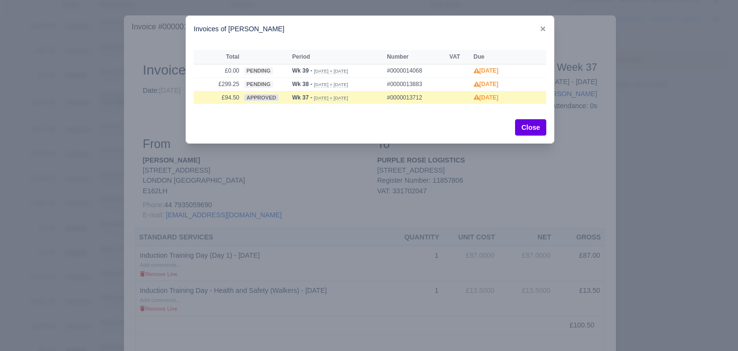
click at [88, 218] on div at bounding box center [369, 175] width 738 height 351
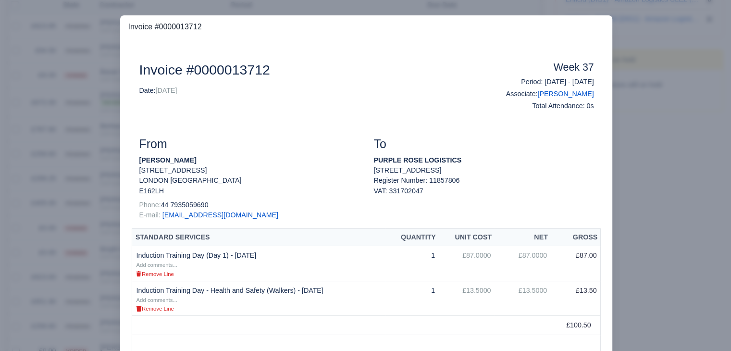
click at [88, 218] on div at bounding box center [365, 175] width 731 height 351
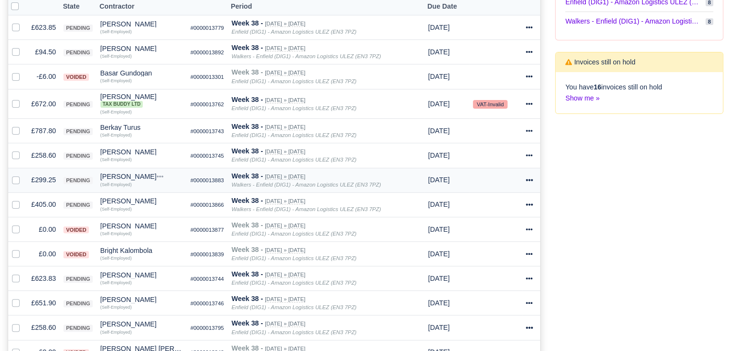
click at [44, 177] on td "£299.25" at bounding box center [43, 180] width 32 height 25
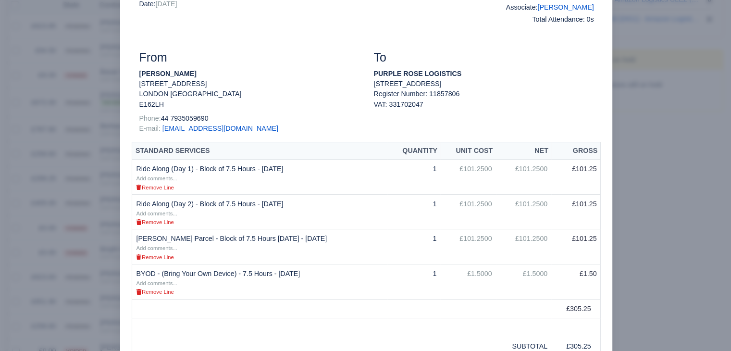
scroll to position [115, 0]
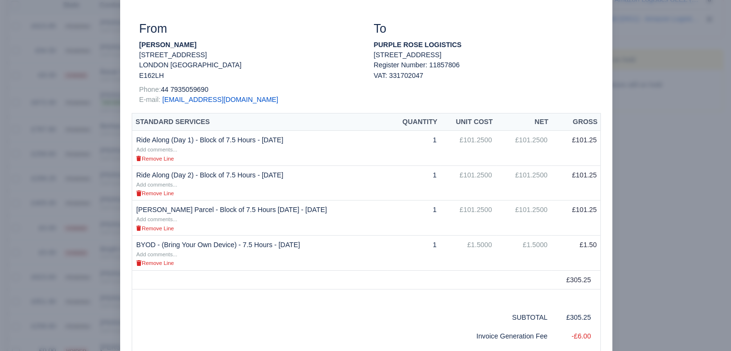
drag, startPoint x: 287, startPoint y: 214, endPoint x: 141, endPoint y: 279, distance: 160.0
click at [141, 279] on table "Standard Services Quantity Unit Cost Net Gross Ride Along (Day 1) - Block of 7.…" at bounding box center [366, 239] width 469 height 252
click at [105, 285] on div at bounding box center [365, 175] width 731 height 351
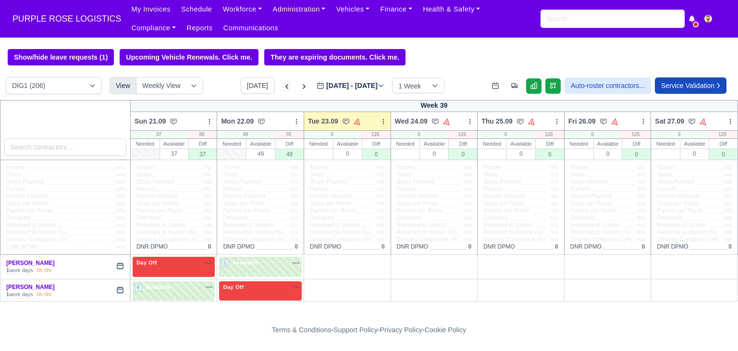
click at [282, 85] on icon at bounding box center [287, 87] width 10 height 10
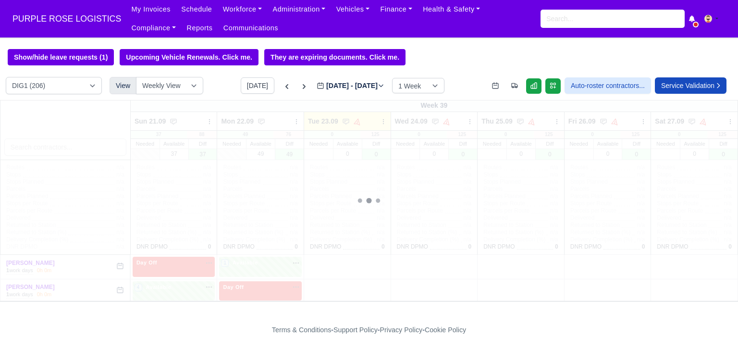
type input "[DATE]"
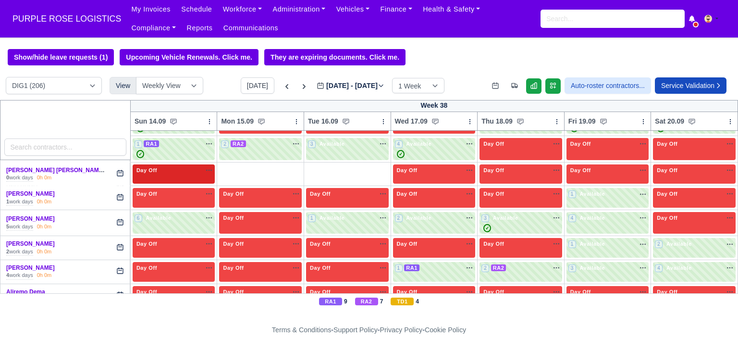
scroll to position [125, 0]
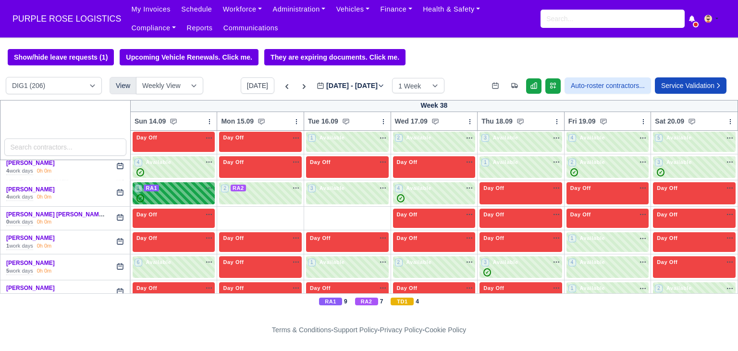
click at [200, 197] on div "✓" at bounding box center [174, 198] width 79 height 8
select select "3"
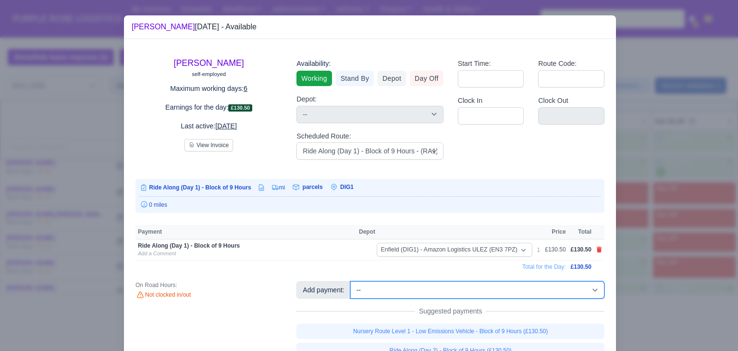
click at [398, 290] on select "-- Additional Hour Support (£14.50) Additional Hour Support (Walkers) (£13.50) …" at bounding box center [477, 289] width 254 height 17
select select "103"
click at [350, 281] on select "-- Additional Hour Support (£14.50) Additional Hour Support (Walkers) (£13.50) …" at bounding box center [477, 289] width 254 height 17
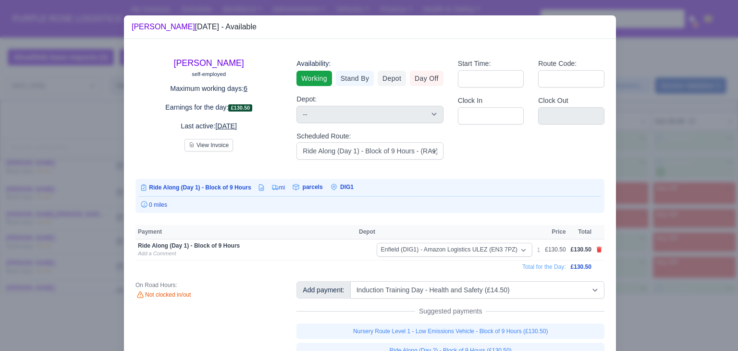
select select "1"
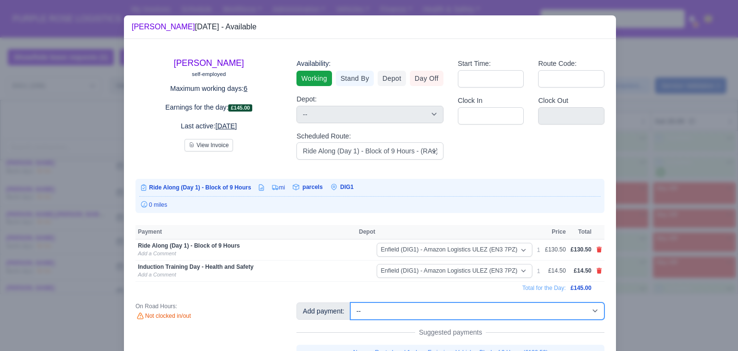
click at [441, 307] on select "-- Additional Hour Support (£14.50) Additional Hour Support (Walkers) (£13.50) …" at bounding box center [477, 310] width 254 height 17
select select "86"
click at [350, 302] on select "-- Additional Hour Support (£14.50) Additional Hour Support (Walkers) (£13.50) …" at bounding box center [477, 310] width 254 height 17
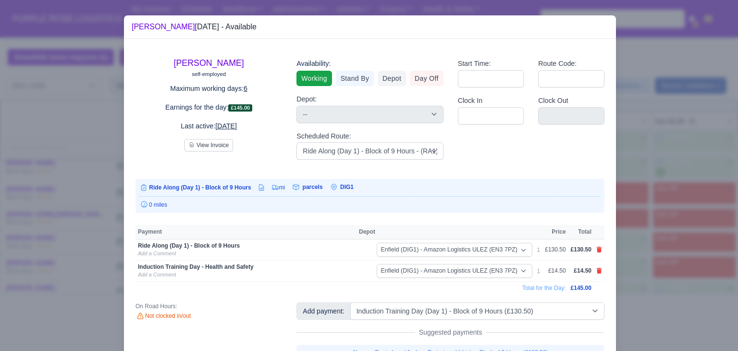
select select "1"
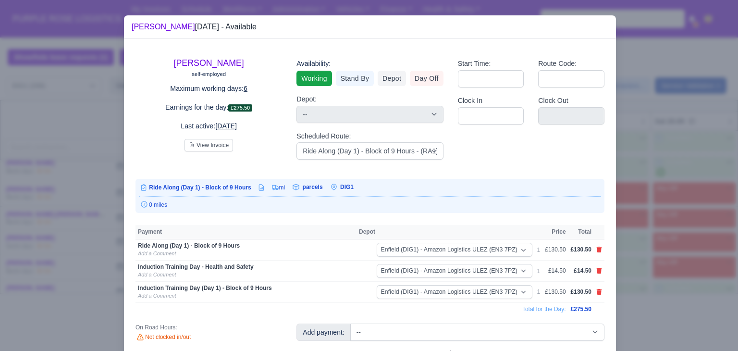
click at [690, 125] on div at bounding box center [369, 175] width 738 height 351
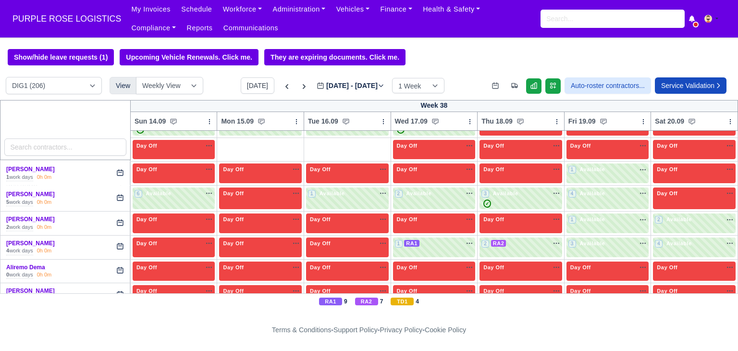
scroll to position [221, 0]
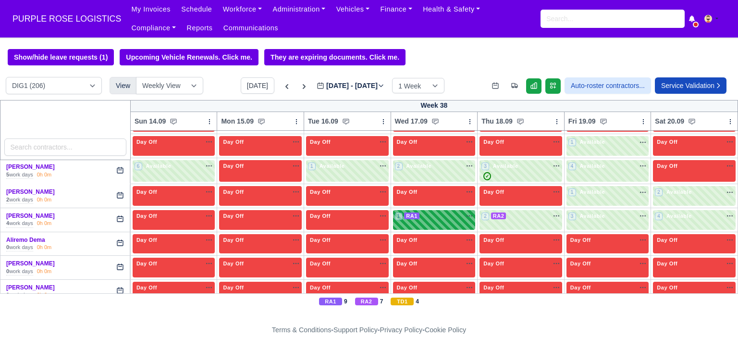
click at [415, 223] on div "1 RA1" at bounding box center [434, 220] width 83 height 20
select select "3"
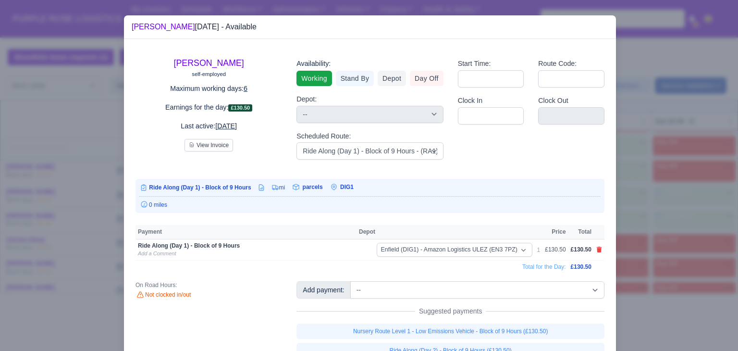
scroll to position [39, 0]
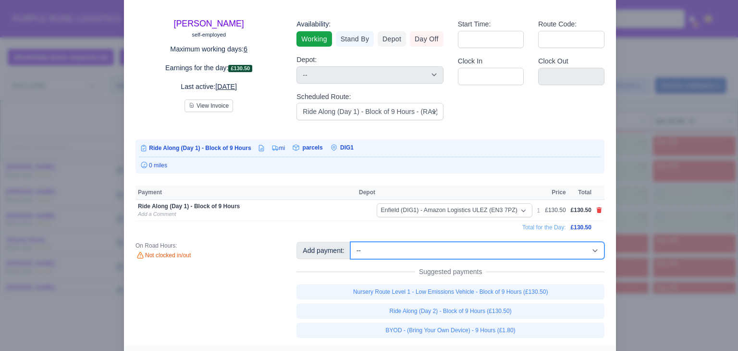
click at [434, 254] on select "-- Additional Hour Support (£14.50) Additional Hour Support (Walkers) (£13.50) …" at bounding box center [477, 250] width 254 height 17
select select "86"
click at [350, 242] on select "-- Additional Hour Support (£14.50) Additional Hour Support (Walkers) (£13.50) …" at bounding box center [477, 250] width 254 height 17
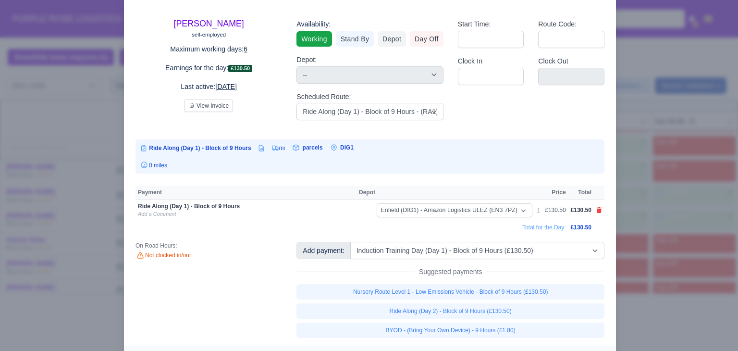
select select "1"
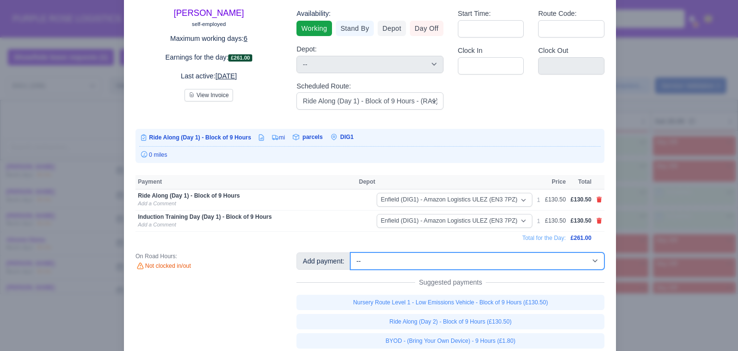
click at [529, 264] on select "-- Additional Hour Support (£14.50) Additional Hour Support (Walkers) (£13.50) …" at bounding box center [477, 260] width 254 height 17
select select "103"
click at [350, 252] on select "-- Additional Hour Support (£14.50) Additional Hour Support (Walkers) (£13.50) …" at bounding box center [477, 260] width 254 height 17
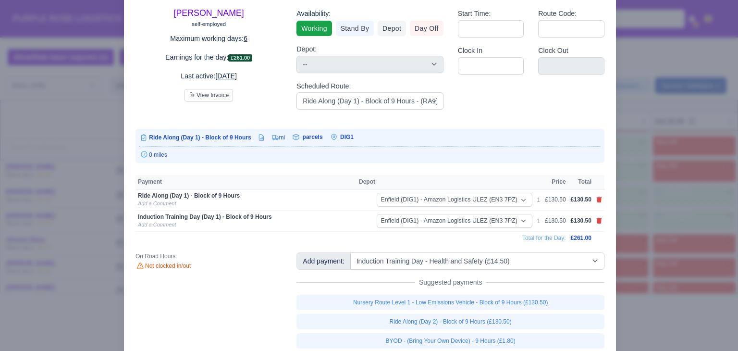
select select "1"
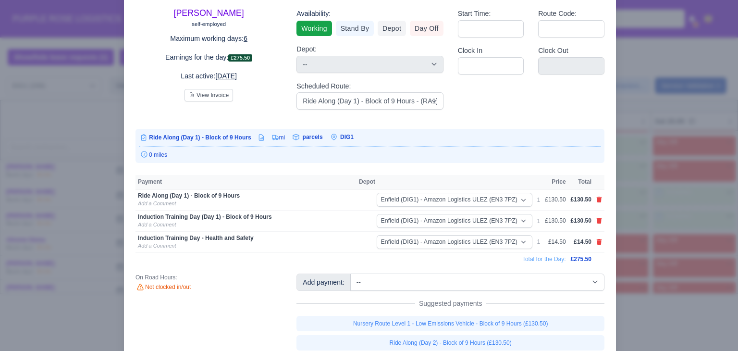
scroll to position [61, 0]
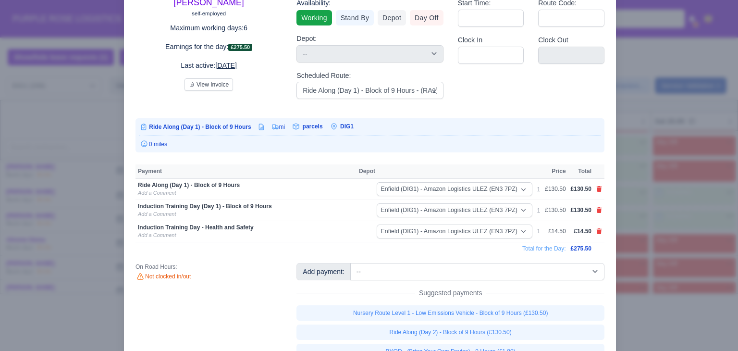
click at [664, 152] on div at bounding box center [369, 175] width 738 height 351
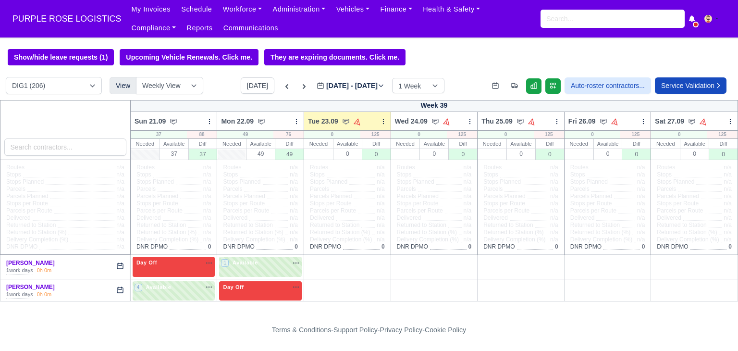
click at [273, 97] on div "DIG1 (206) DAK1 (1) GIMD (60) View Weekly View Wave times Daily Roster Today Se…" at bounding box center [369, 88] width 738 height 23
click at [285, 88] on icon at bounding box center [286, 86] width 3 height 5
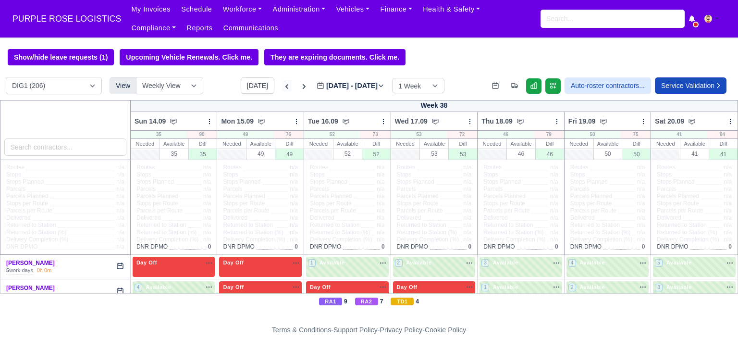
type input "[DATE]"
click at [102, 87] on div "DIG1 (206) DAK1 (1) GIMD (60) View Weekly View Wave times Daily Roster" at bounding box center [104, 85] width 197 height 17
click at [93, 87] on select "DIG1 (206) DAK1 (1) GIMD (60)" at bounding box center [54, 85] width 96 height 17
select select "5"
click at [6, 78] on select "DIG1 (206) DAK1 (1) GIMD (60)" at bounding box center [54, 85] width 96 height 17
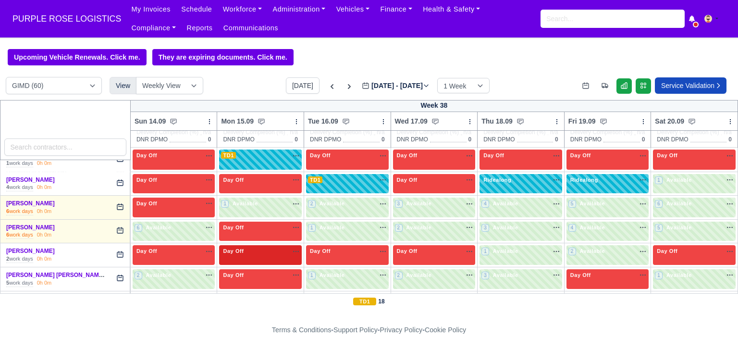
scroll to position [106, 0]
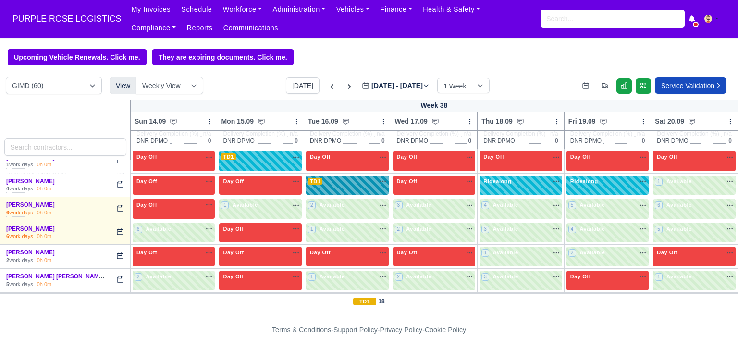
click at [325, 182] on div "TD1 na" at bounding box center [347, 181] width 79 height 8
select select "Training"
select select "6"
select select "5"
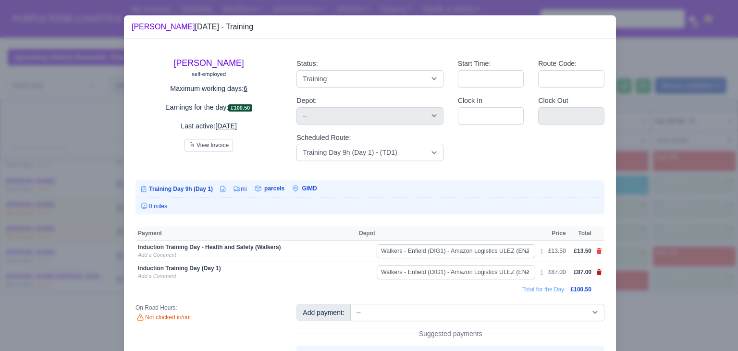
click at [597, 270] on icon at bounding box center [599, 272] width 5 height 6
select select
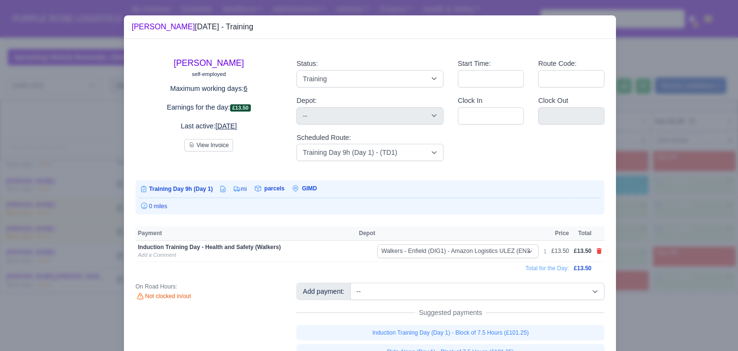
scroll to position [82, 0]
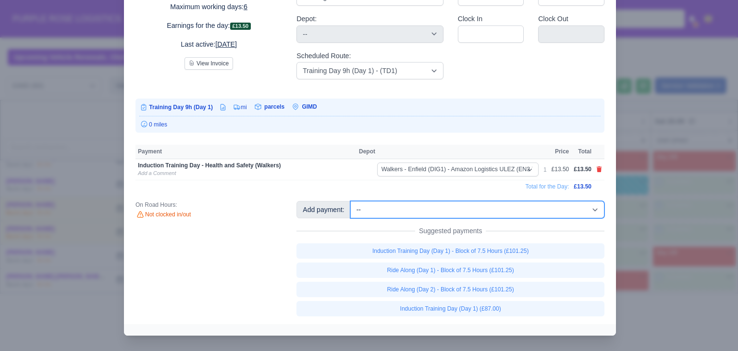
click at [563, 205] on select "-- Additional Hour Support (£14.50) Additional Hour Support (Walkers) (£13.50) …" at bounding box center [477, 209] width 254 height 17
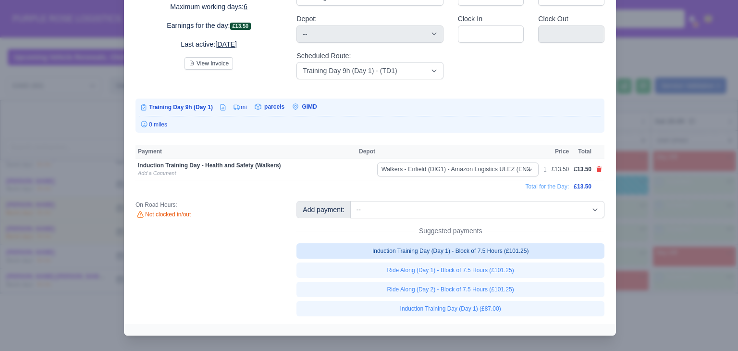
click at [537, 246] on link "Induction Training Day (Day 1) - Block of 7.5 Hours (£101.25)" at bounding box center [450, 250] width 308 height 15
select select "5"
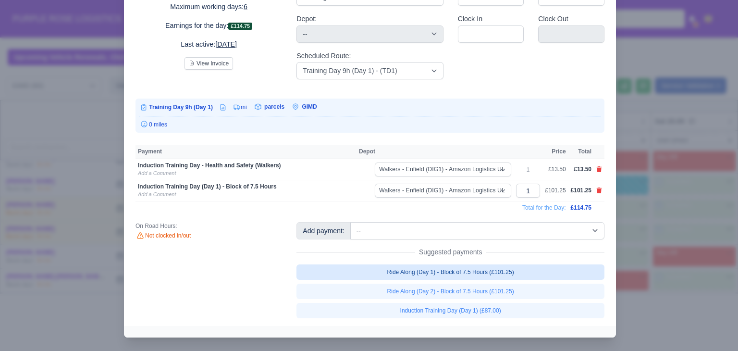
scroll to position [83, 0]
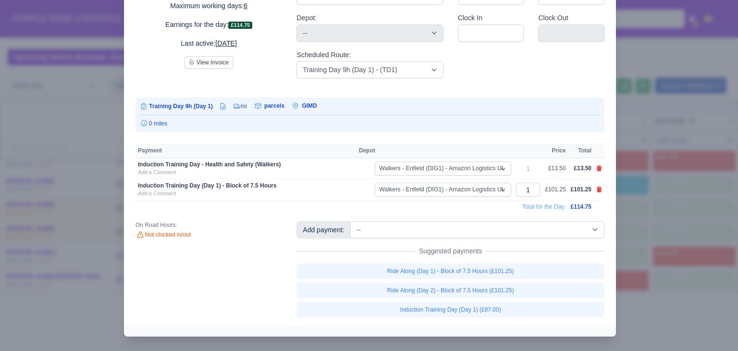
click at [652, 239] on div at bounding box center [369, 175] width 738 height 351
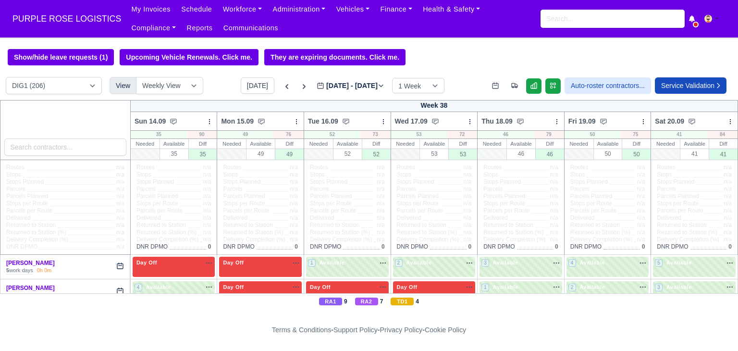
type input "[DATE]"
click at [495, 48] on body "PURPLE ROSE LOGISTICS My Invoices Schedule Workforce Manpower Expiring Document…" at bounding box center [369, 175] width 738 height 351
click at [282, 90] on icon at bounding box center [287, 87] width 10 height 10
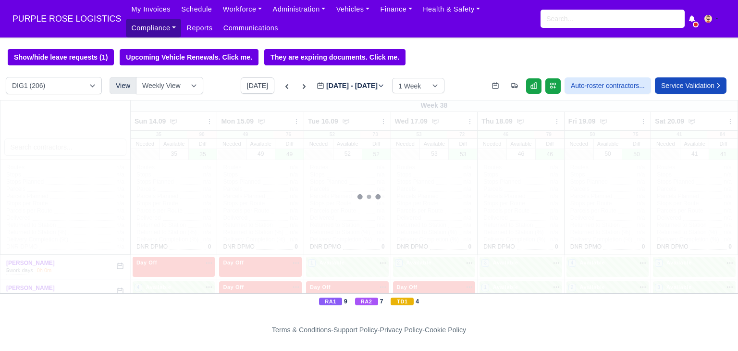
type input "2025-09-09"
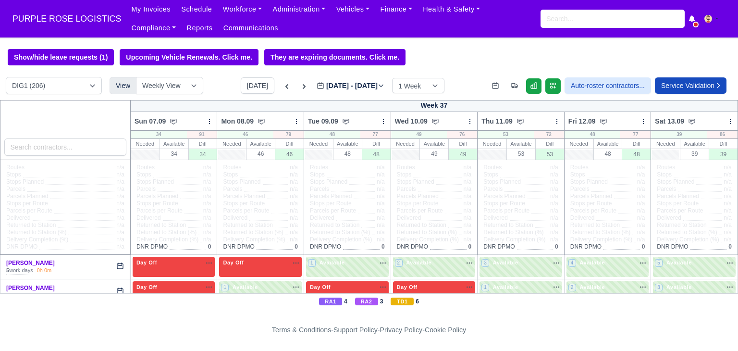
click at [462, 42] on body "PURPLE ROSE LOGISTICS My Invoices Schedule Workforce Manpower Expiring Document…" at bounding box center [369, 175] width 738 height 351
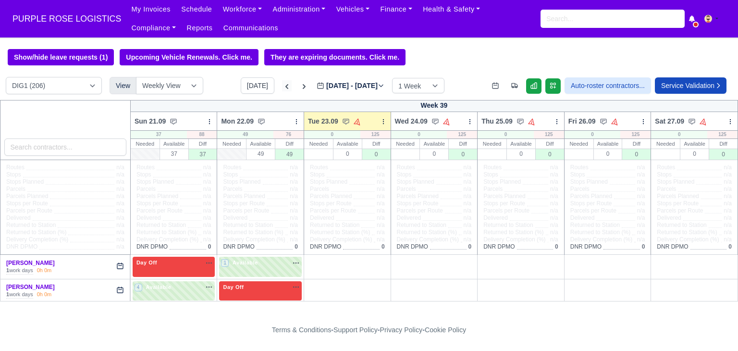
click at [282, 85] on icon at bounding box center [287, 87] width 10 height 10
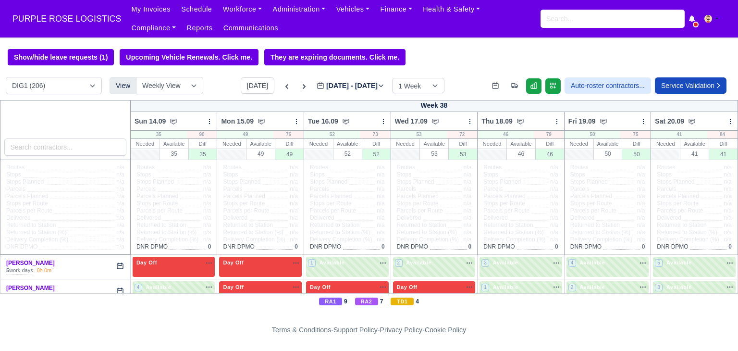
type input "[DATE]"
click at [713, 257] on div "5 Available" at bounding box center [694, 267] width 83 height 20
